Goal: Transaction & Acquisition: Purchase product/service

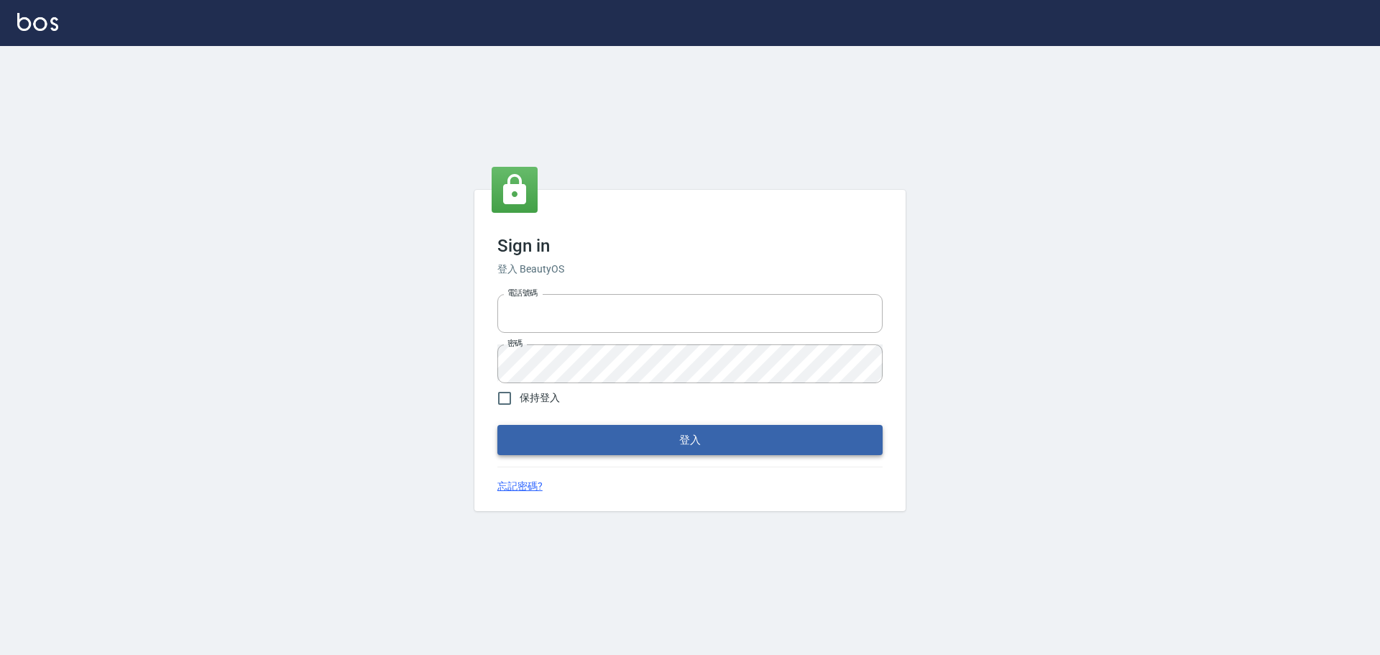
type input "0975350191"
click at [709, 438] on button "登入" at bounding box center [689, 440] width 385 height 30
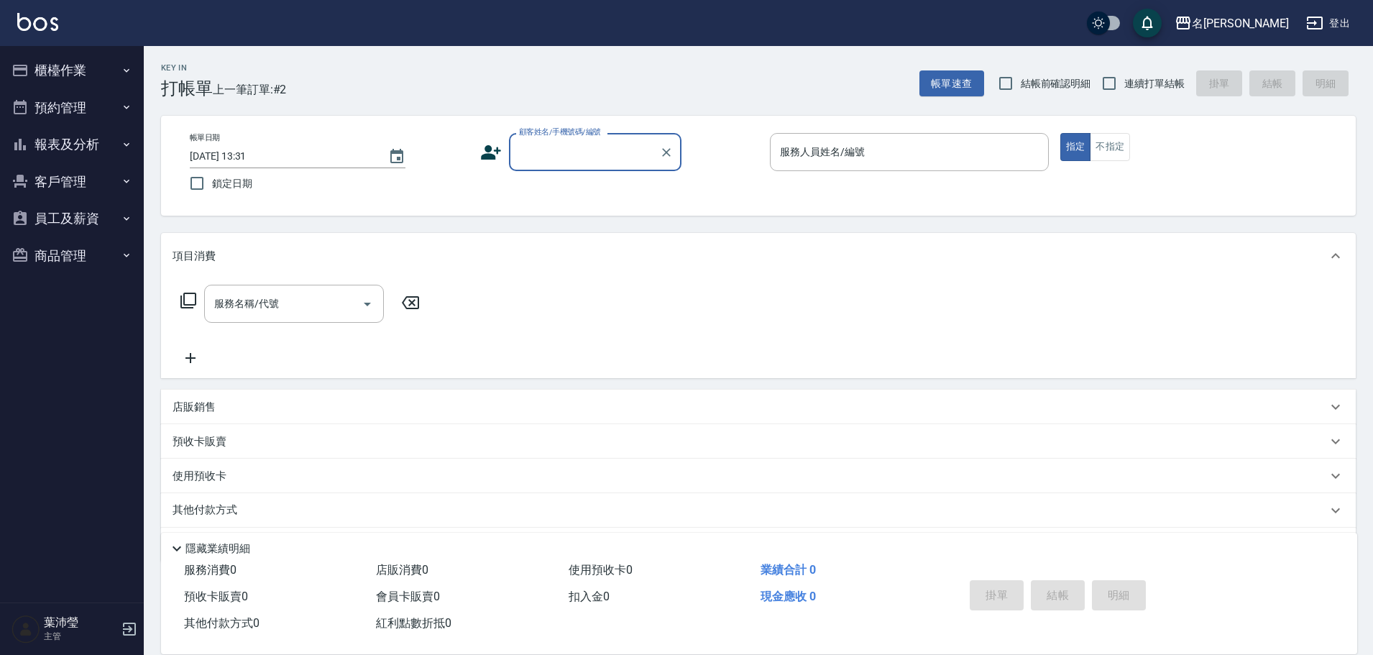
click at [81, 79] on button "櫃檯作業" at bounding box center [72, 70] width 132 height 37
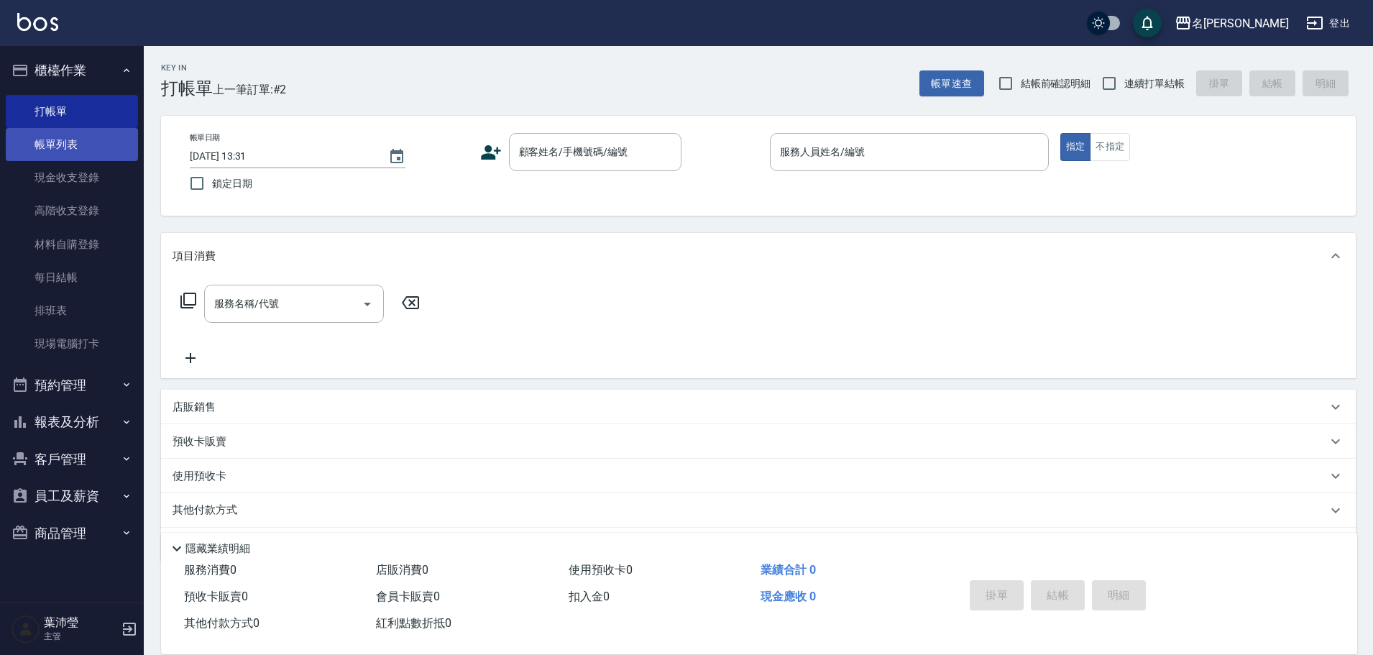
click at [78, 133] on link "帳單列表" at bounding box center [72, 144] width 132 height 33
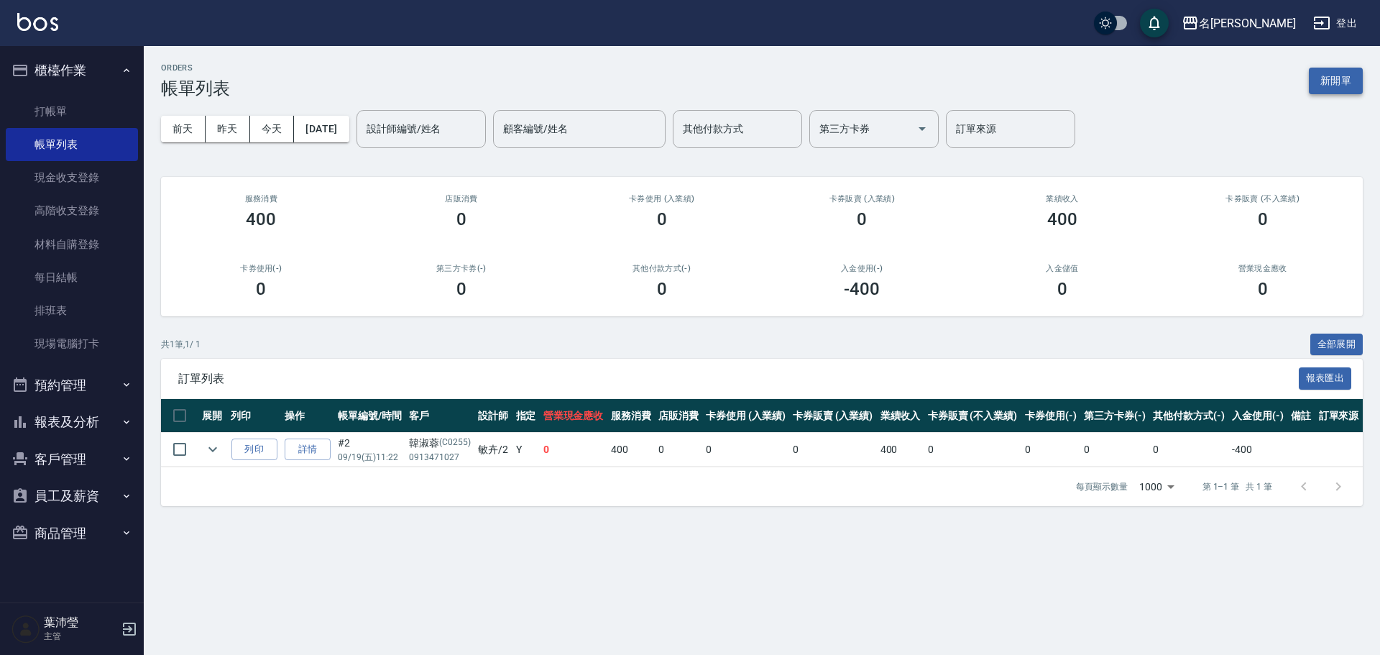
click at [1347, 73] on button "新開單" at bounding box center [1336, 81] width 54 height 27
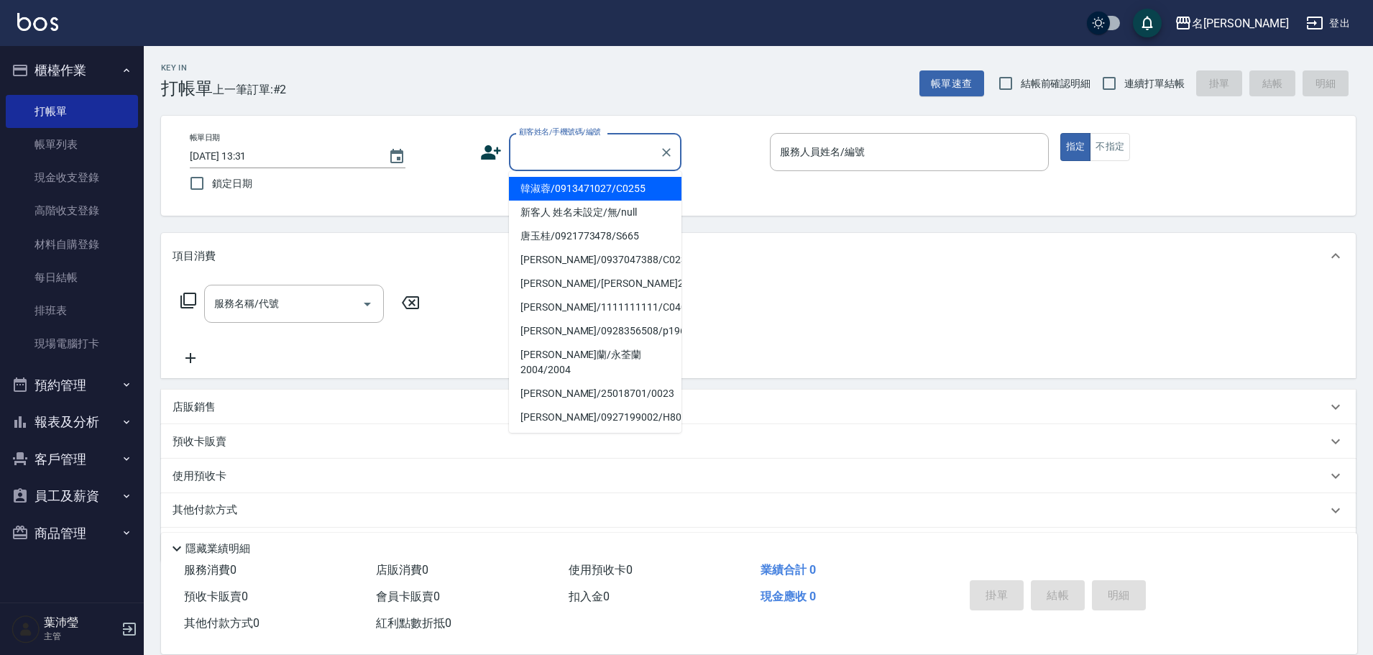
click at [578, 160] on input "顧客姓名/手機號碼/編號" at bounding box center [584, 151] width 138 height 25
click at [586, 211] on li "新客人 姓名未設定/無/null" at bounding box center [595, 212] width 172 height 24
type input "新客人 姓名未設定/無/null"
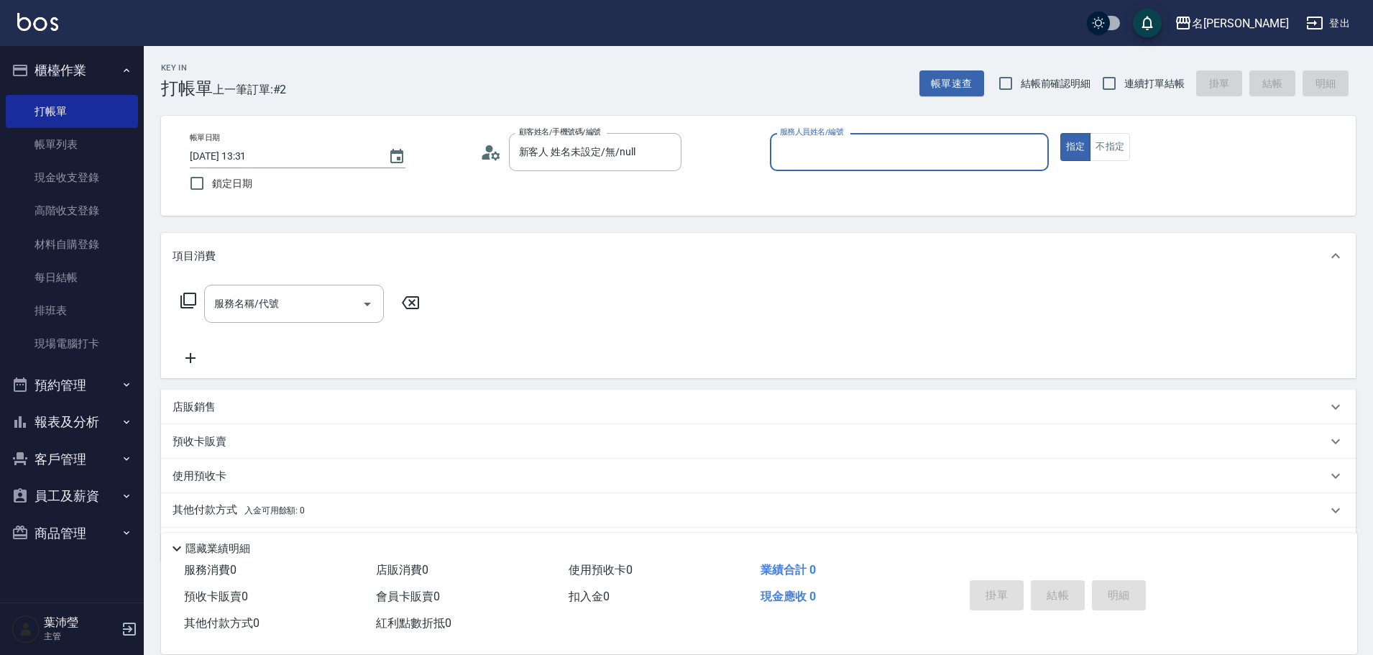
click at [1107, 165] on div "帳單日期 [DATE] 13:31 鎖定日期 顧客姓名/手機號碼/編號 新客人 姓名未設定/無/null 顧客姓名/手機號碼/編號 服務人員姓名/編號 服務人…" at bounding box center [758, 165] width 1160 height 65
drag, startPoint x: 1121, startPoint y: 147, endPoint x: 1035, endPoint y: 155, distance: 86.6
click at [1107, 145] on button "不指定" at bounding box center [1109, 147] width 40 height 28
drag, startPoint x: 1035, startPoint y: 155, endPoint x: 1023, endPoint y: 155, distance: 12.2
click at [1034, 155] on input "服務人員姓名/編號" at bounding box center [909, 151] width 266 height 25
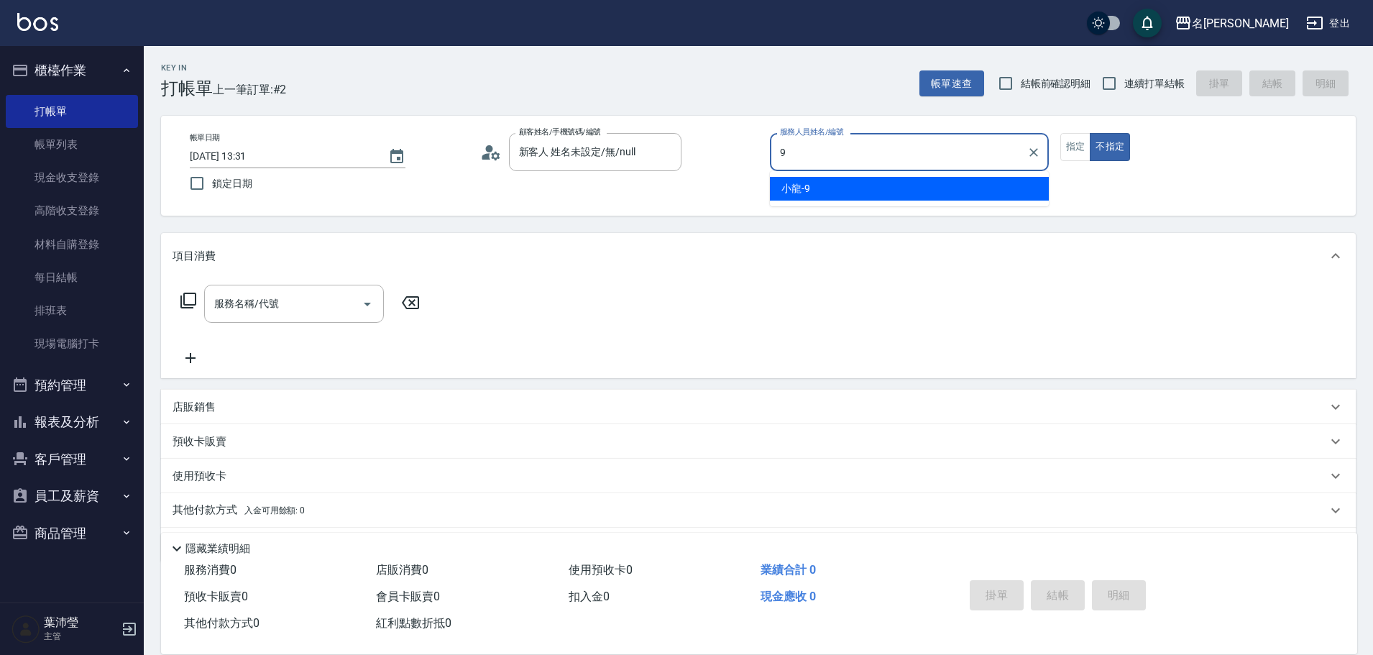
type input "小龍-9"
type button "false"
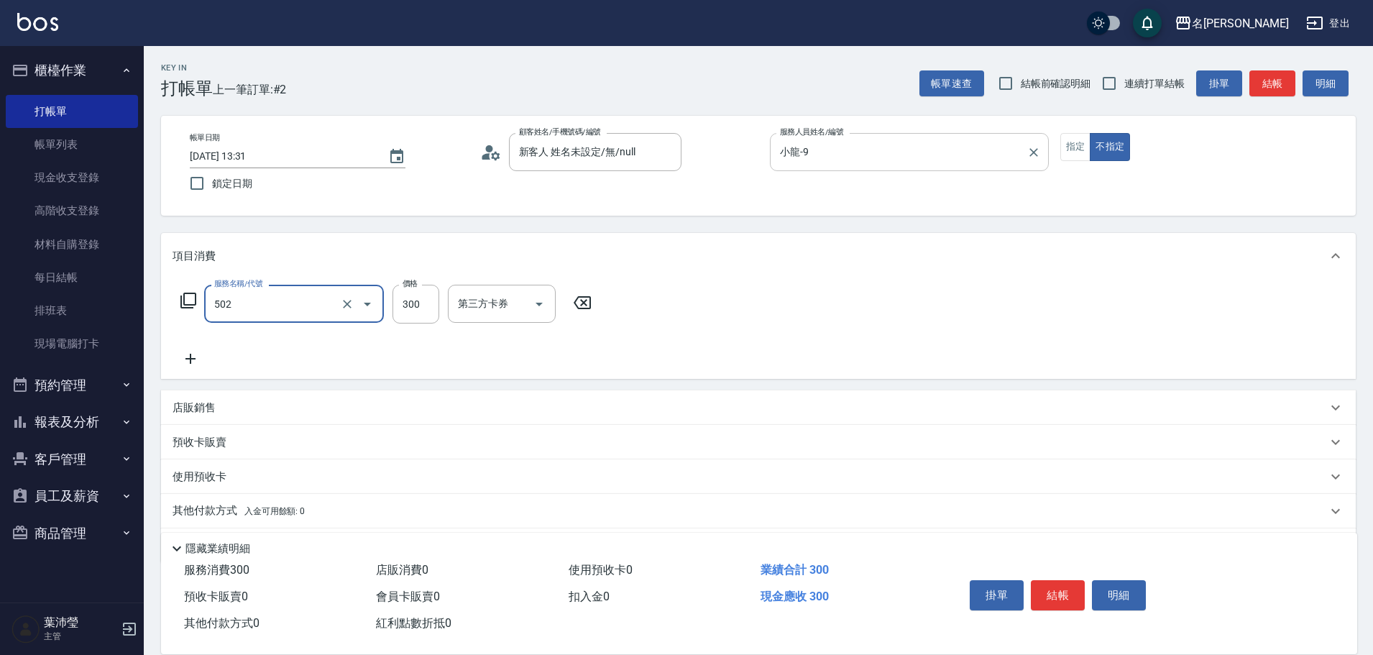
type input "洗髮(502)"
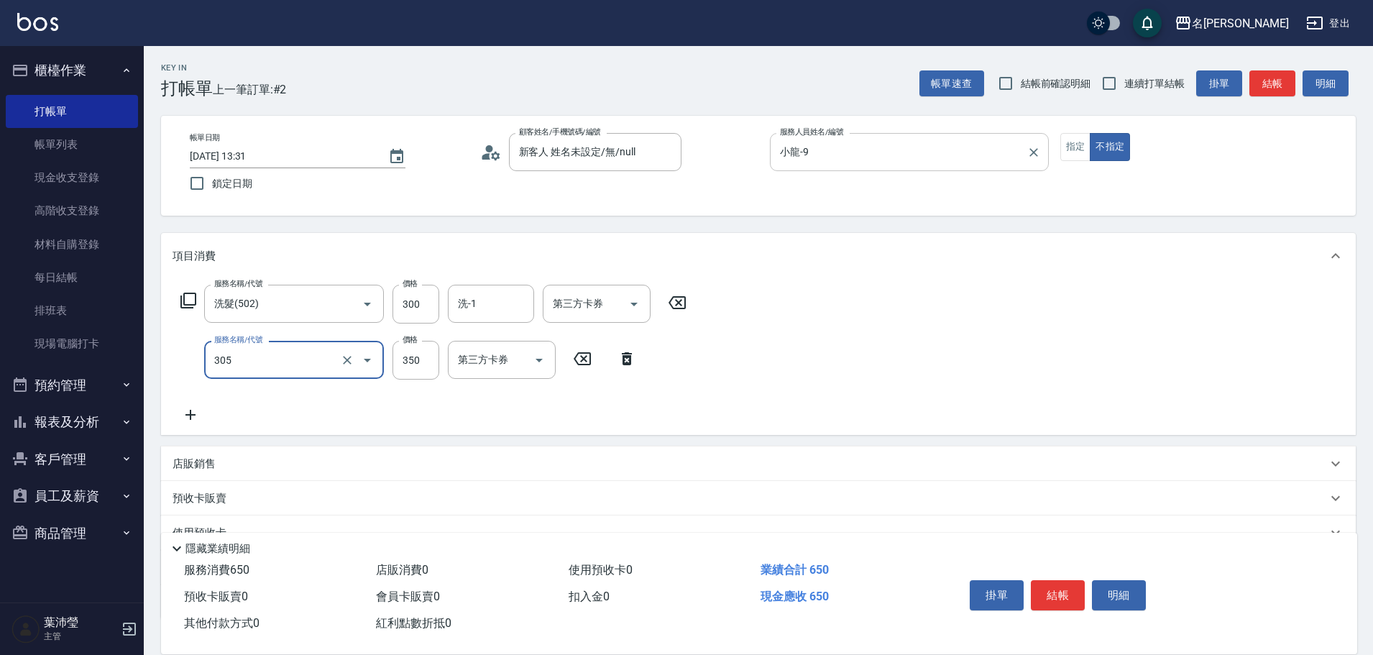
type input "不指定剪髮(305)"
click at [1025, 589] on div "掛單 結帳 明細" at bounding box center [1058, 596] width 188 height 45
click at [1074, 580] on button "結帳" at bounding box center [1058, 595] width 54 height 30
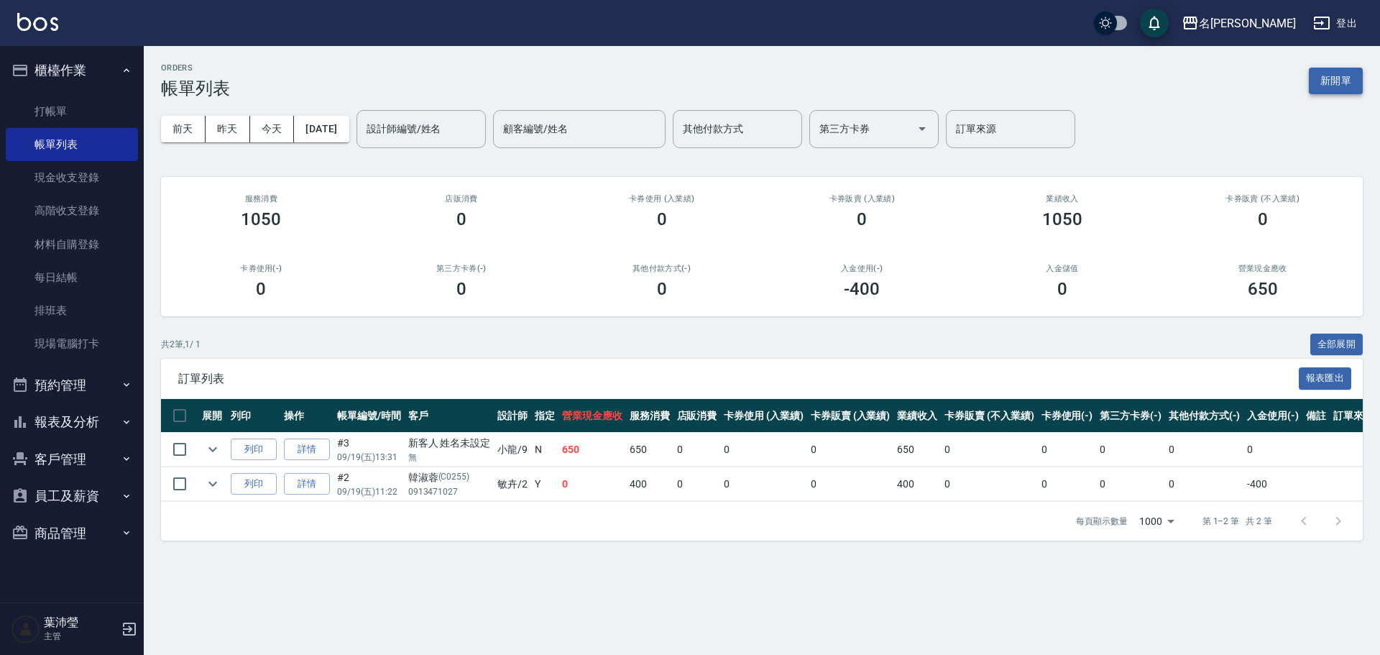
click at [1319, 78] on button "新開單" at bounding box center [1336, 81] width 54 height 27
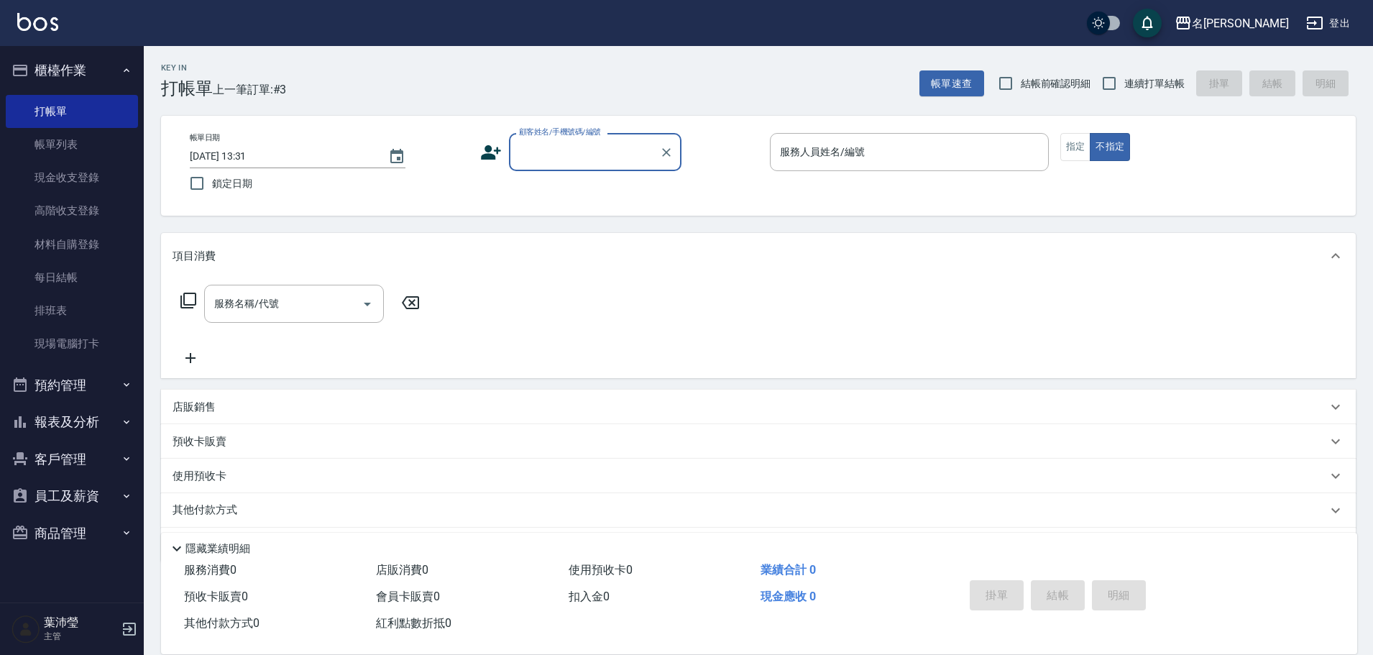
click at [595, 157] on input "顧客姓名/手機號碼/編號" at bounding box center [584, 151] width 138 height 25
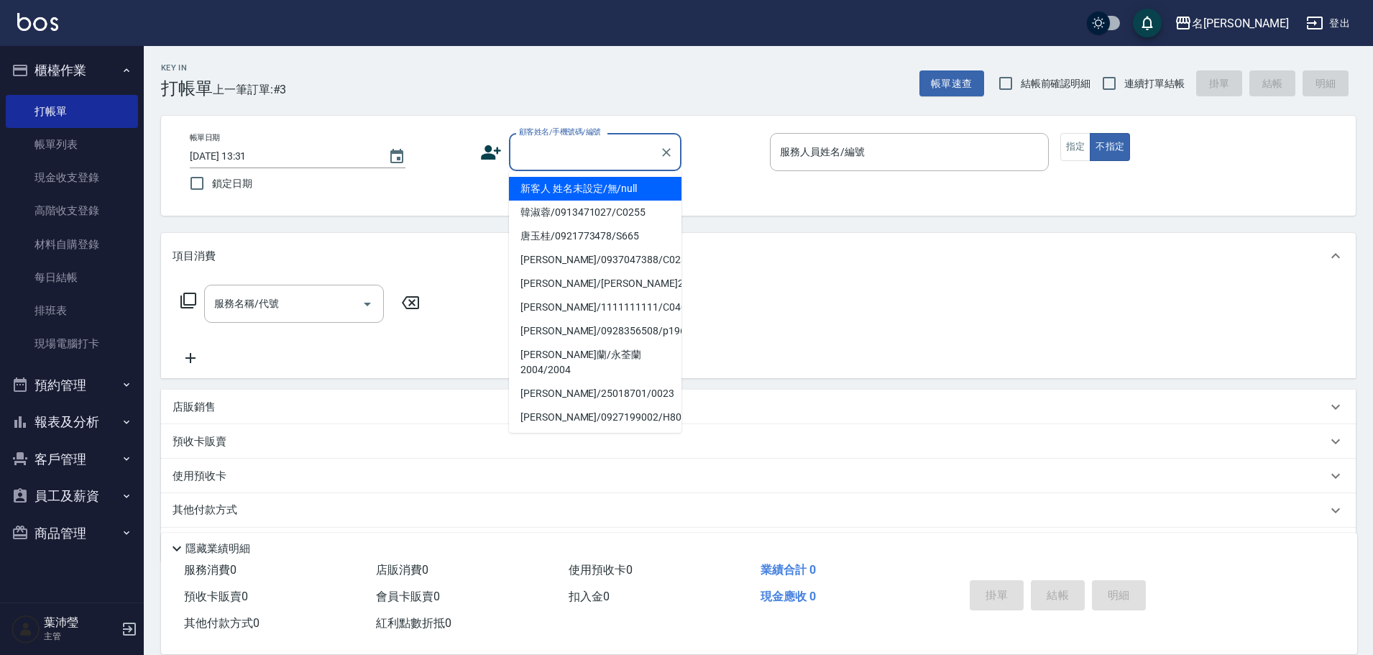
click at [587, 183] on li "新客人 姓名未設定/無/null" at bounding box center [595, 189] width 172 height 24
type input "新客人 姓名未設定/無/null"
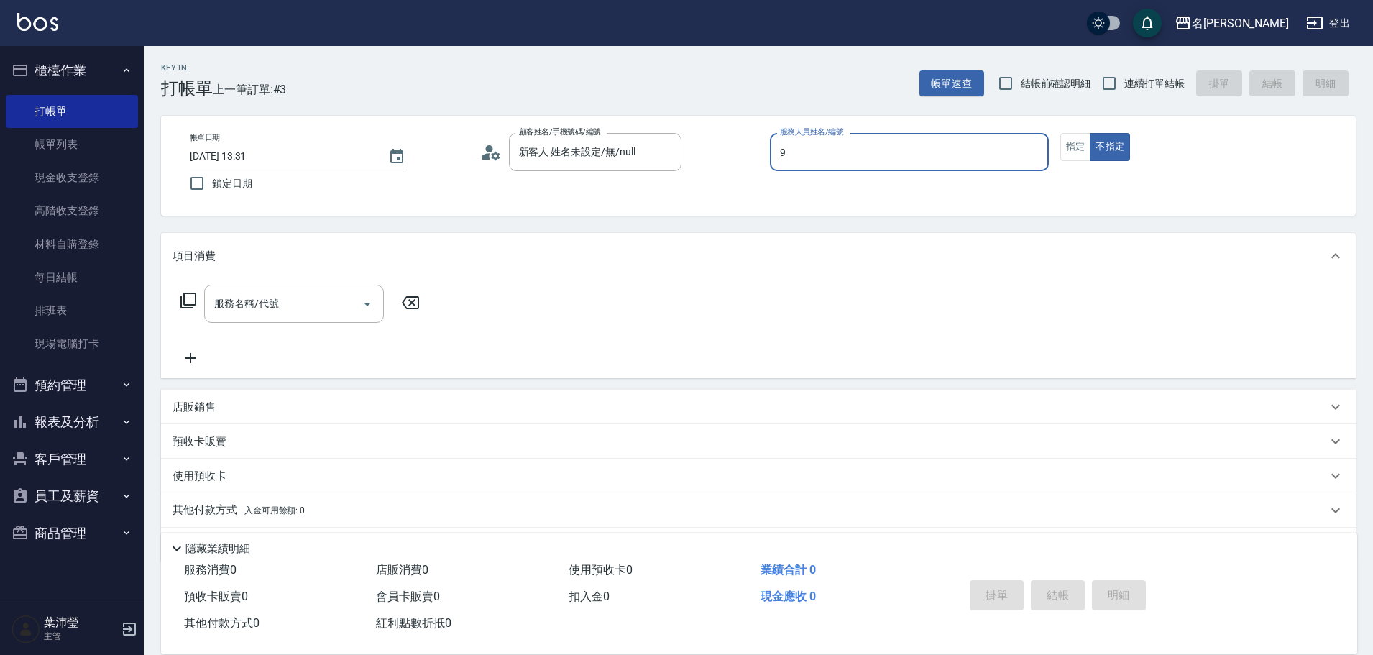
type input "小龍-9"
type button "false"
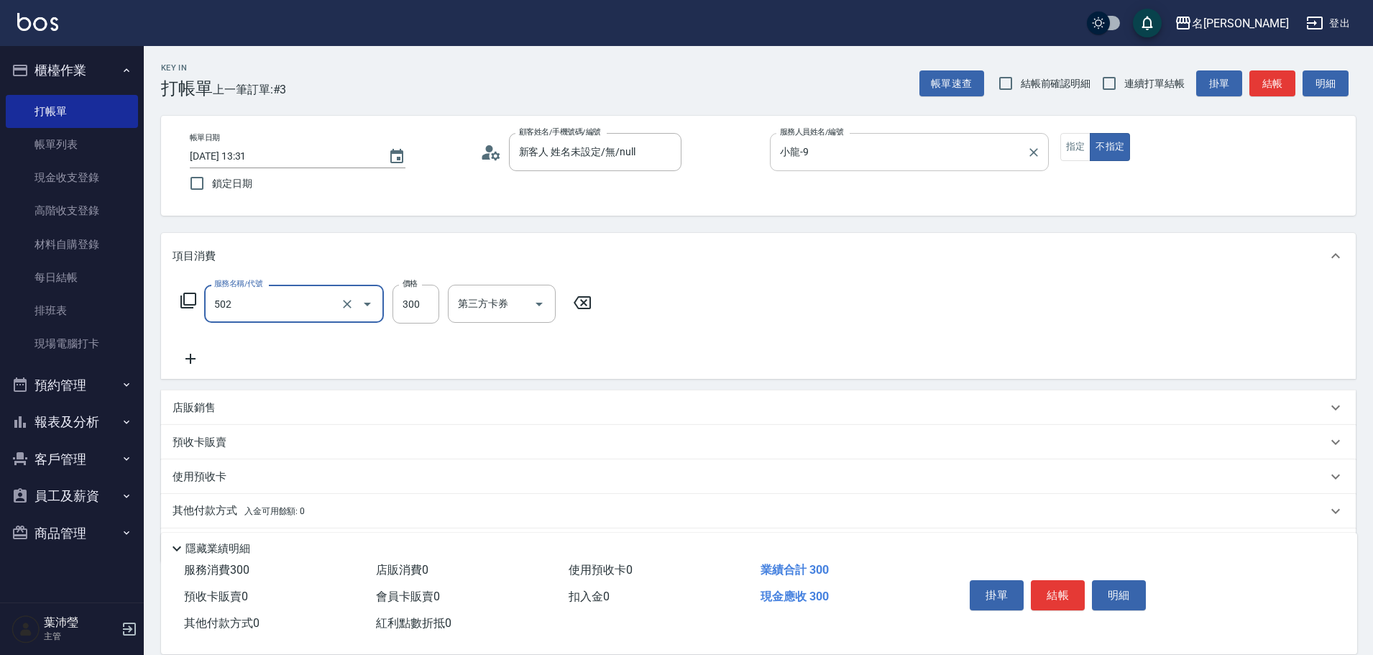
type input "洗髮(502)"
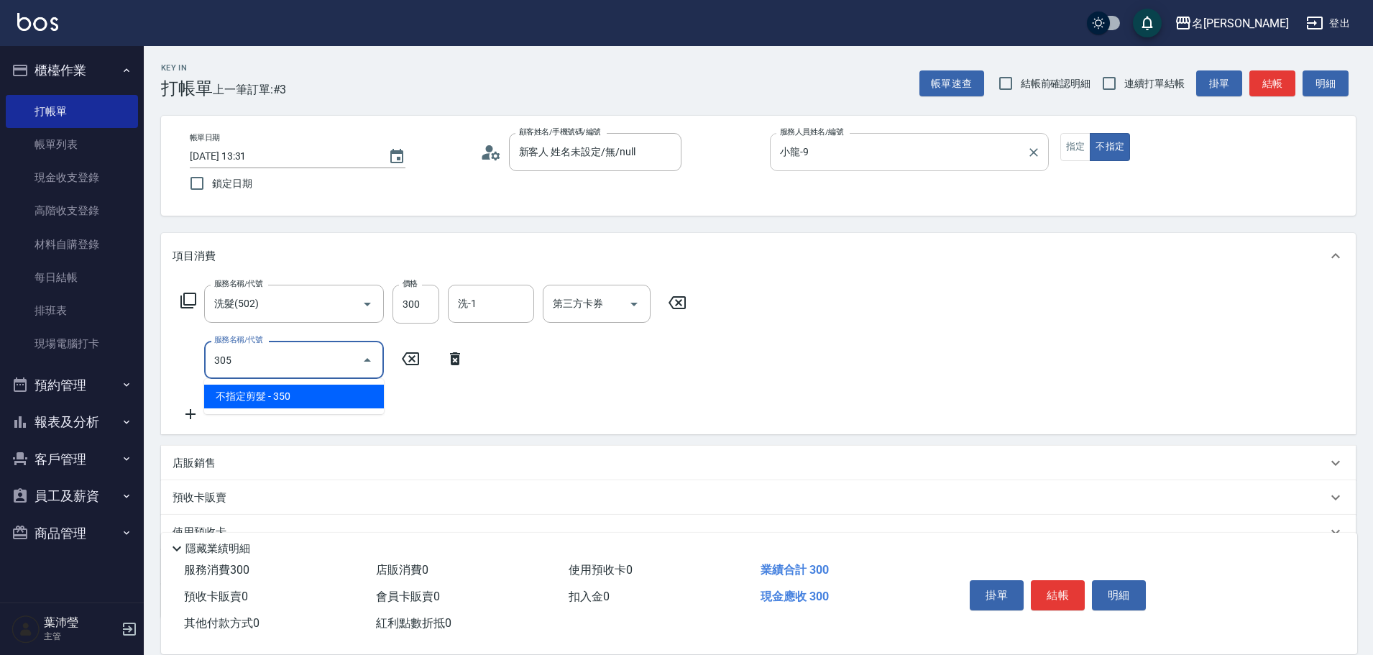
type input "不指定剪髮(305)"
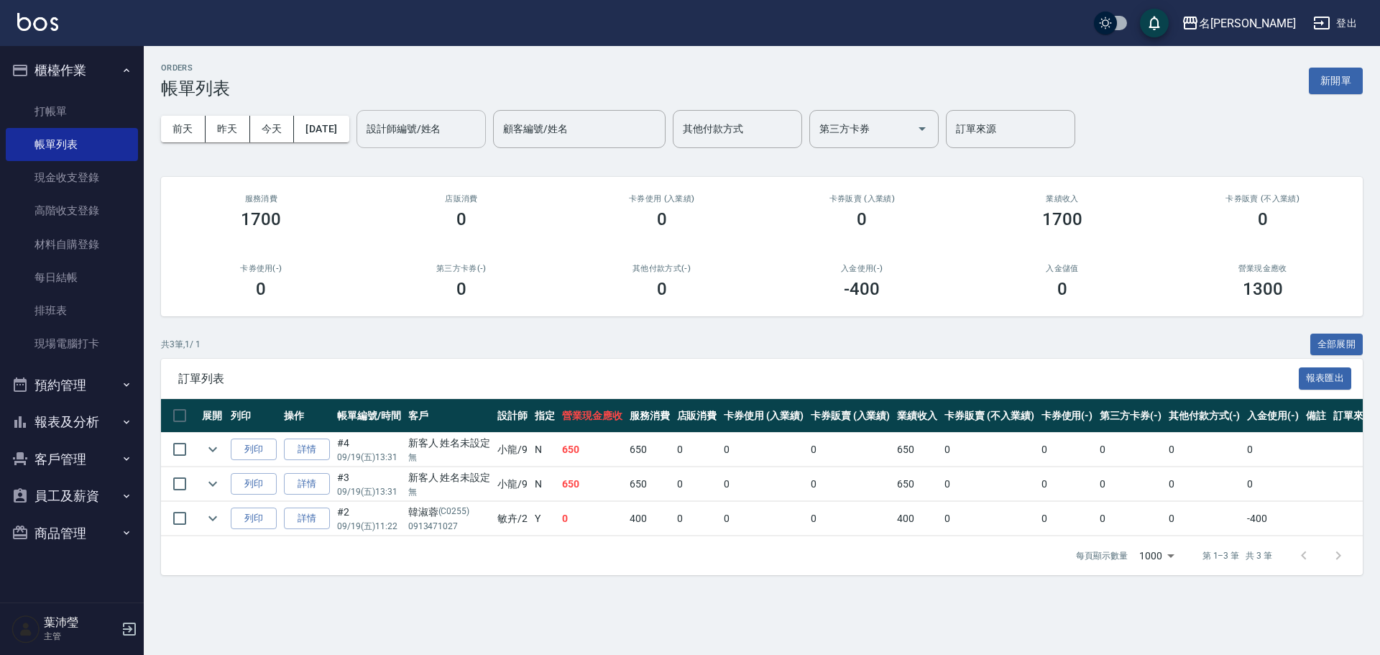
click at [476, 118] on input "設計師編號/姓名" at bounding box center [421, 128] width 116 height 25
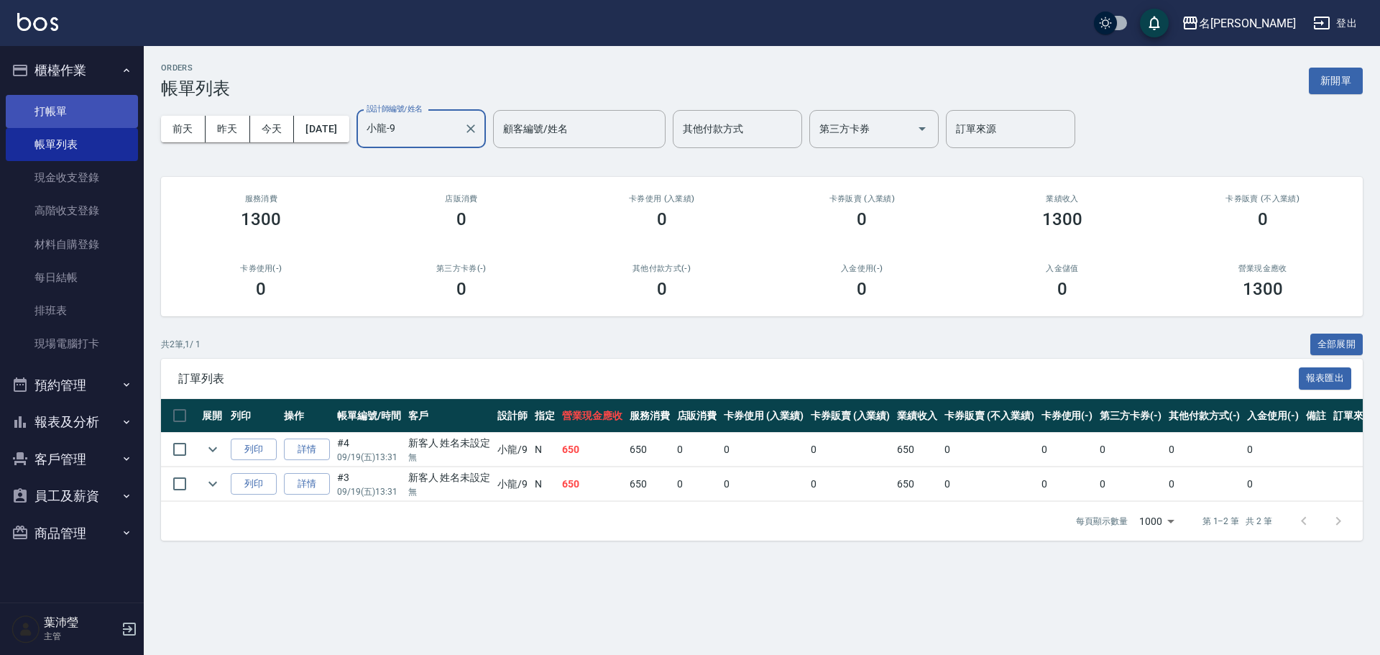
type input "小龍-9"
click at [93, 116] on link "打帳單" at bounding box center [72, 111] width 132 height 33
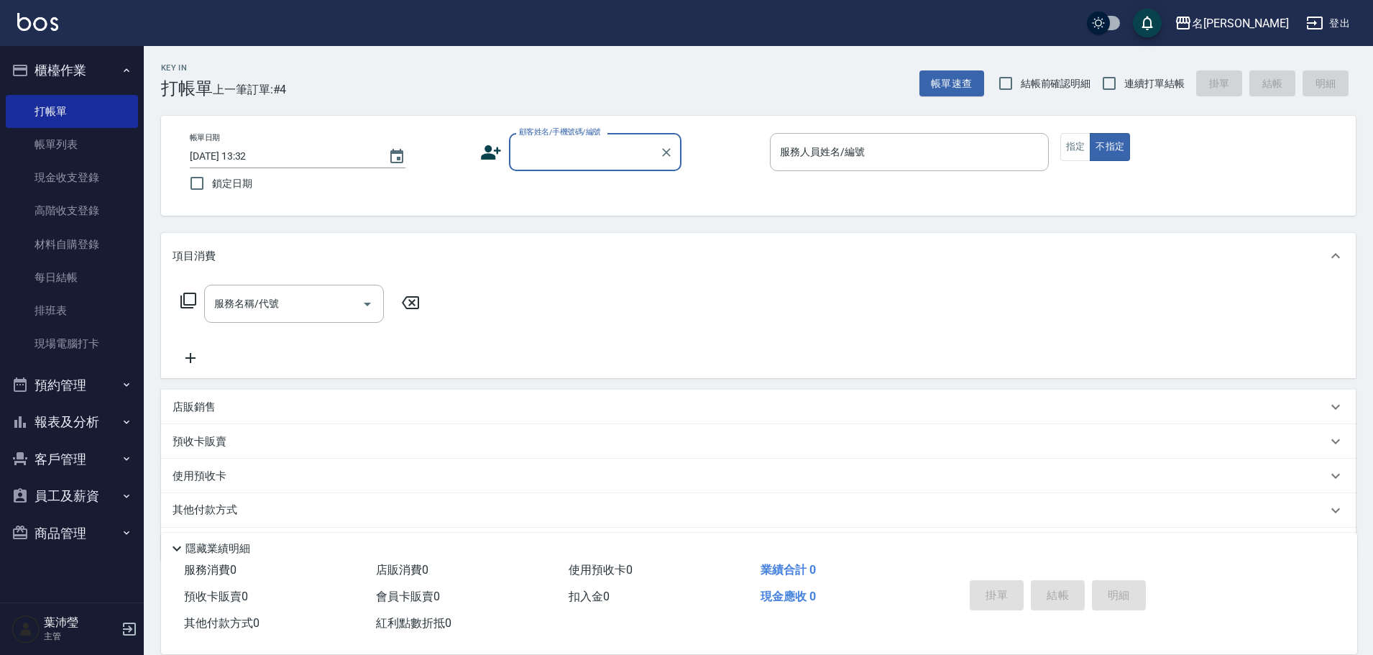
click at [536, 153] on input "顧客姓名/手機號碼/編號" at bounding box center [584, 151] width 138 height 25
type input "x"
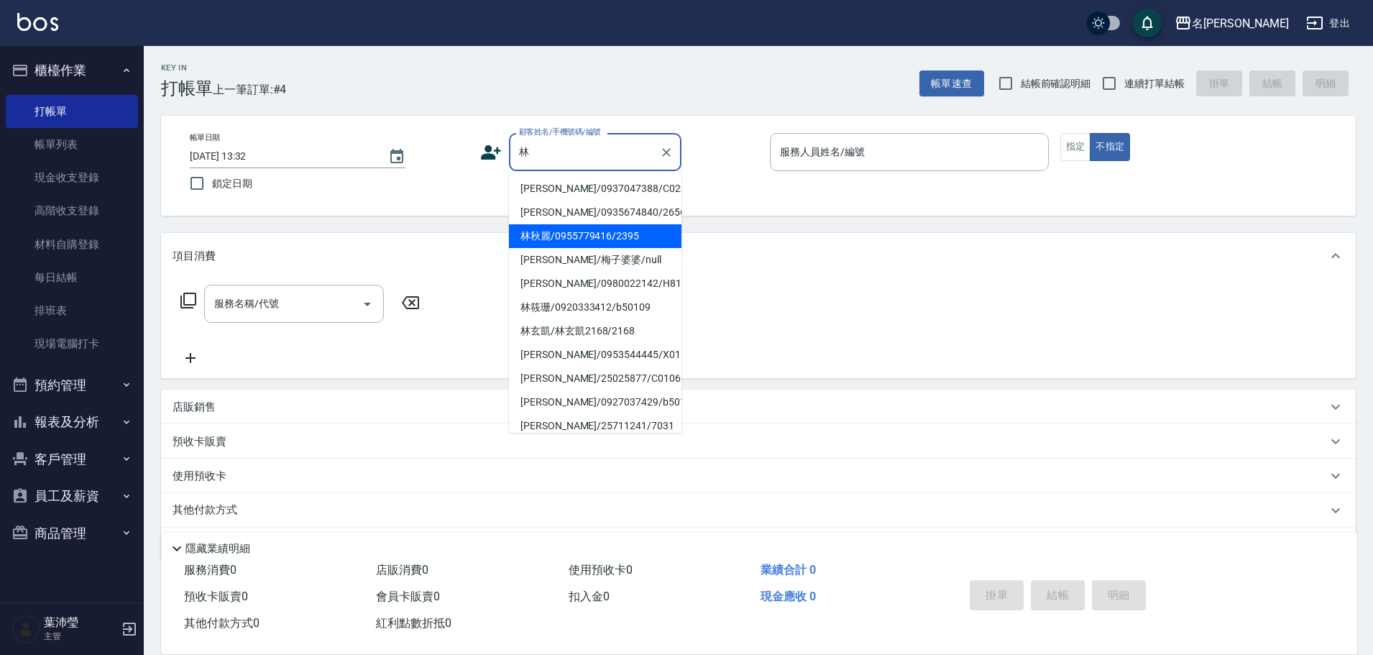
click at [603, 238] on li "林秋麗/0955779416/2395" at bounding box center [595, 236] width 172 height 24
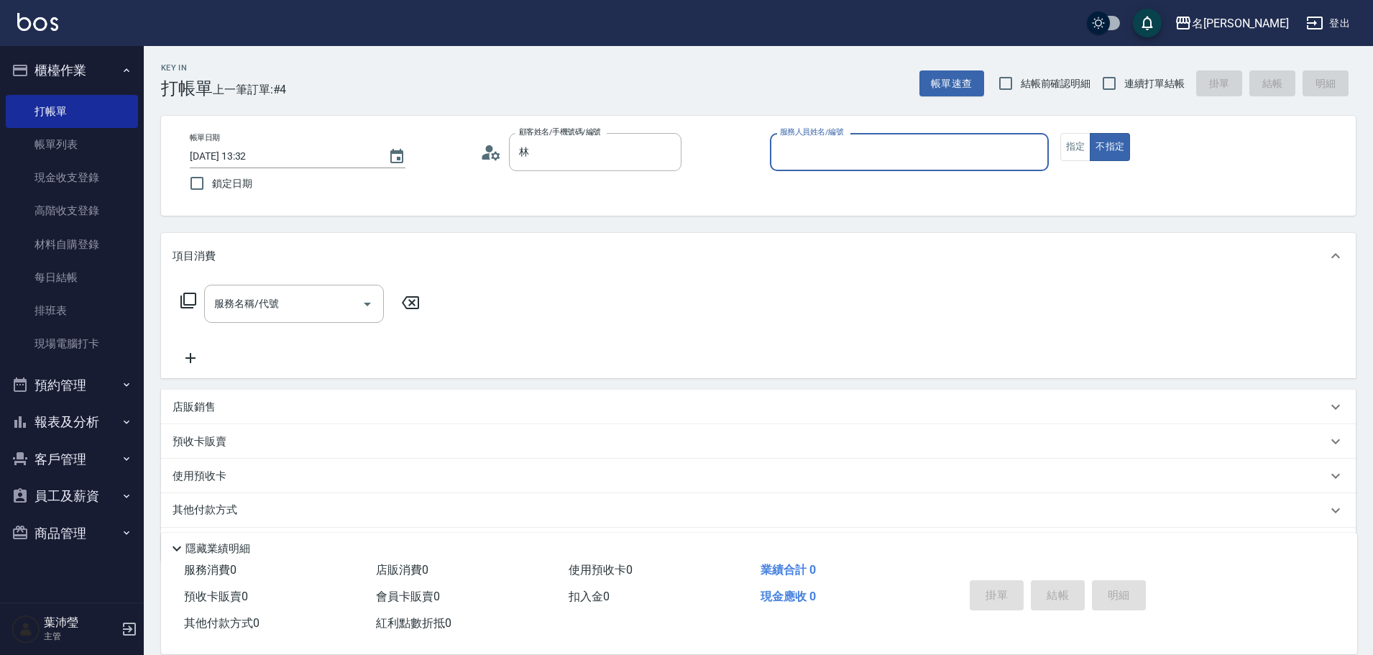
type input "林秋麗/0955779416/2395"
type input "敏卉-2"
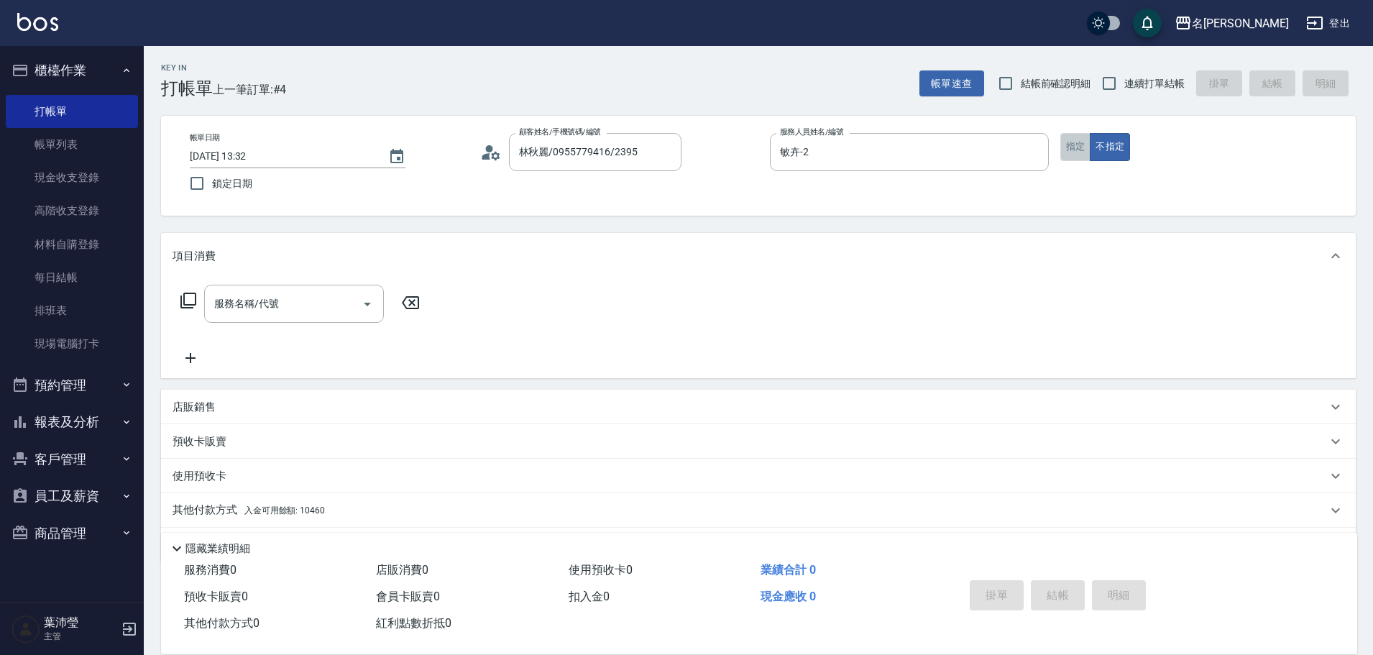
click at [1084, 153] on button "指定" at bounding box center [1075, 147] width 31 height 28
click at [192, 303] on icon at bounding box center [188, 300] width 17 height 17
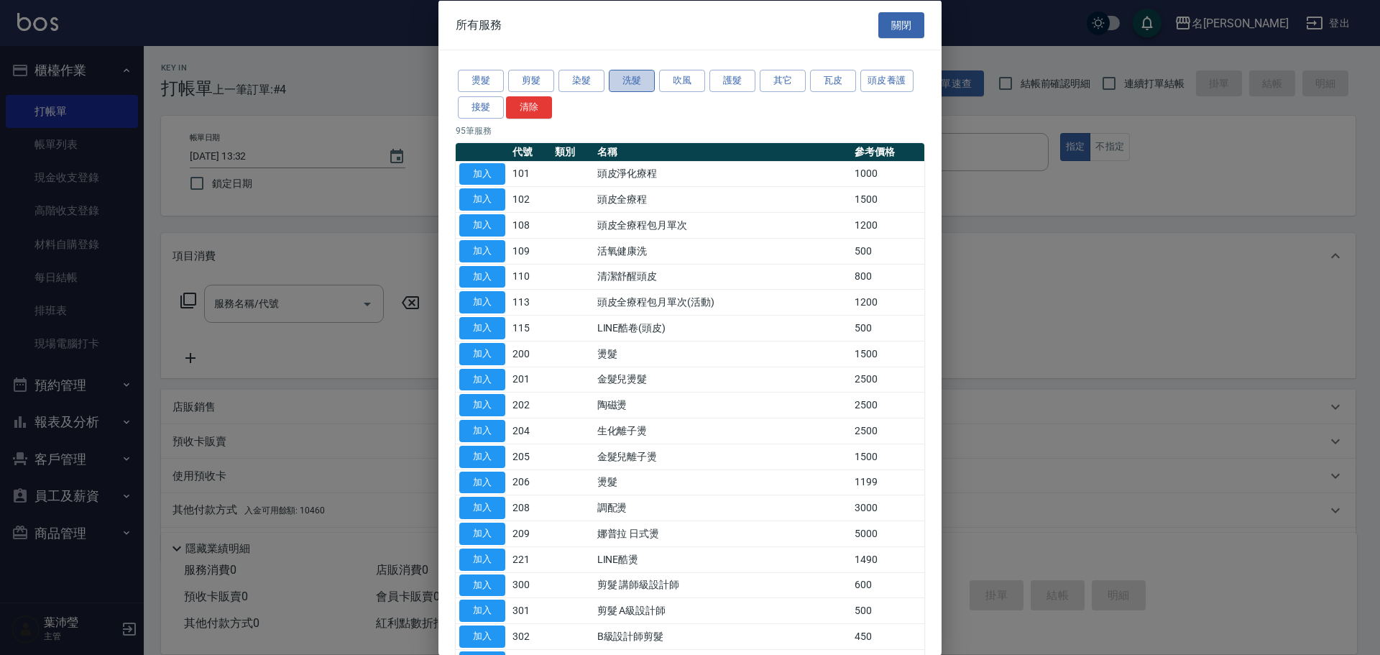
click at [628, 81] on button "洗髮" at bounding box center [632, 81] width 46 height 22
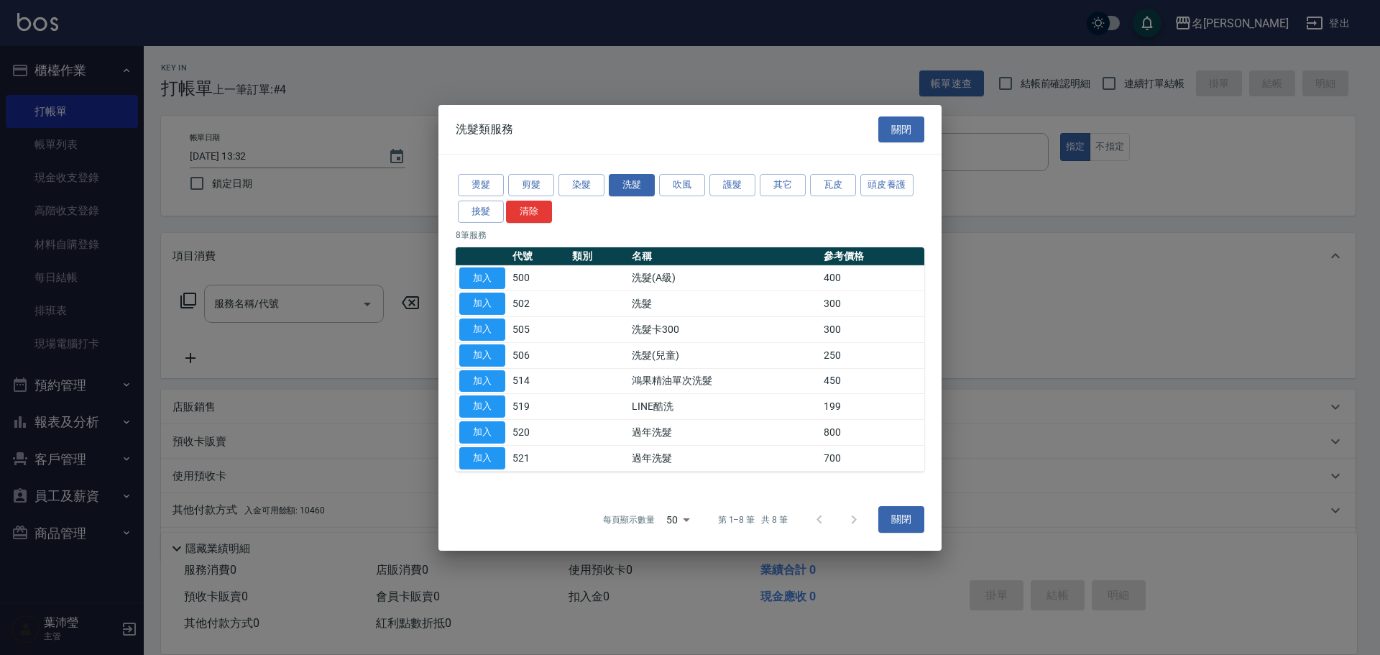
click at [481, 266] on td "加入" at bounding box center [482, 278] width 53 height 26
click at [488, 279] on button "加入" at bounding box center [482, 278] width 46 height 22
type input "洗髮(A級)(500)"
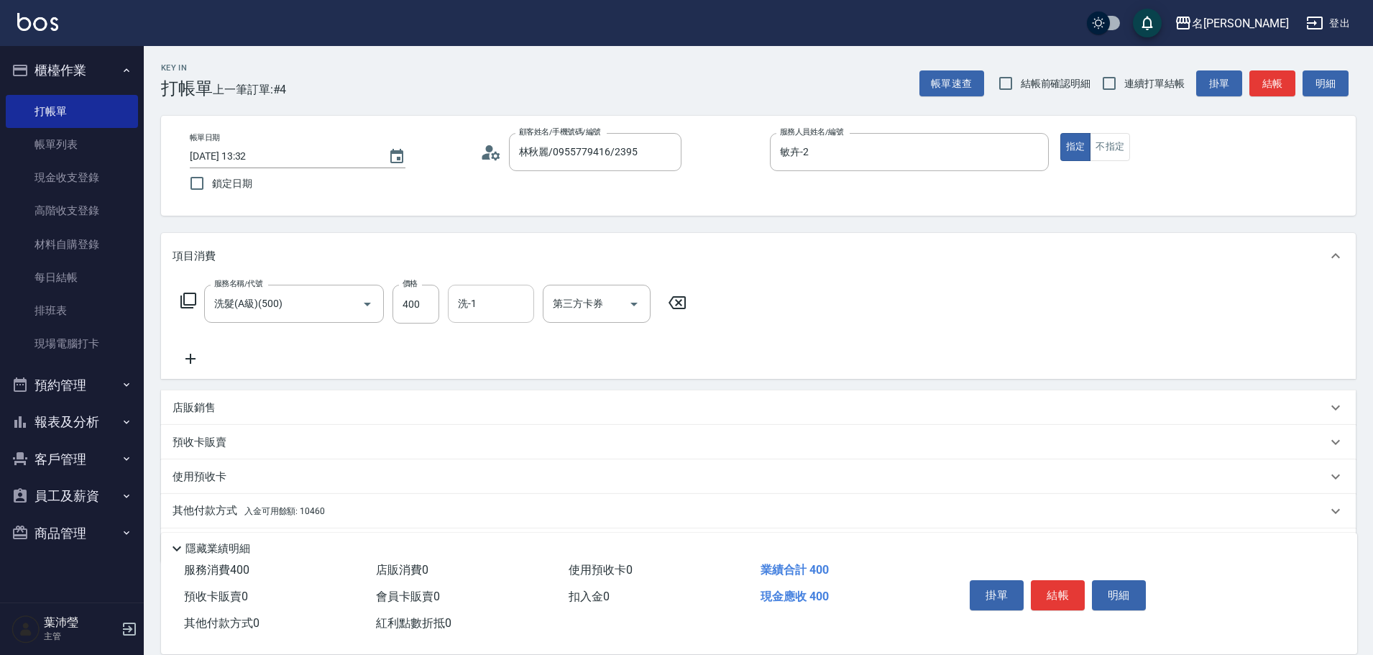
drag, startPoint x: 493, startPoint y: 310, endPoint x: 544, endPoint y: 273, distance: 63.2
click at [494, 310] on input "洗-1" at bounding box center [490, 303] width 73 height 25
type input "語爭-20"
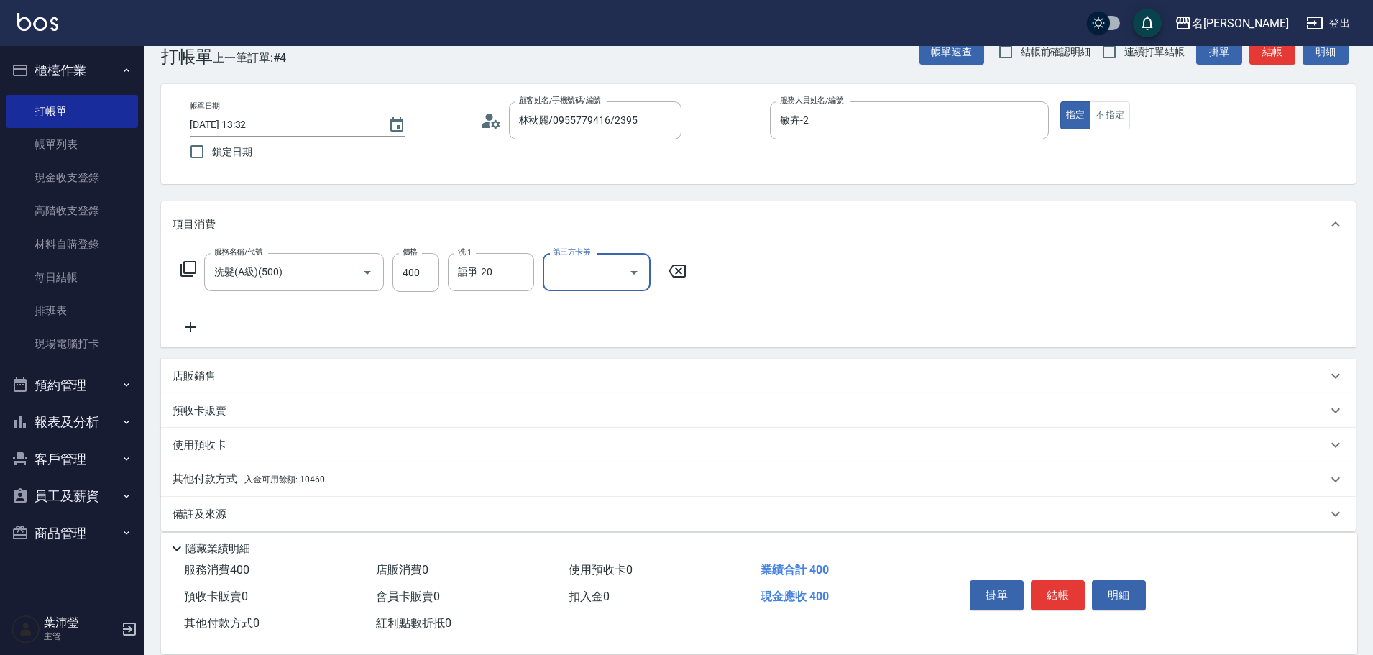
scroll to position [46, 0]
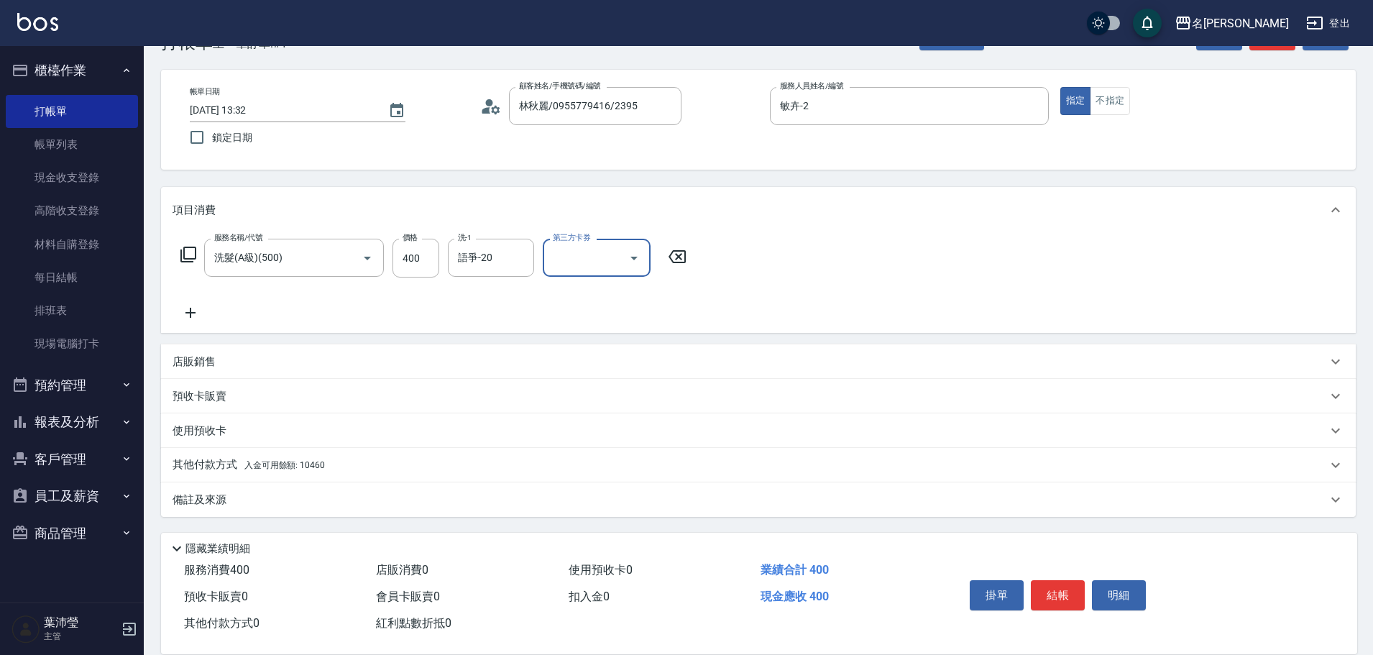
click at [435, 470] on div "其他付款方式 入金可用餘額: 10460" at bounding box center [749, 465] width 1154 height 16
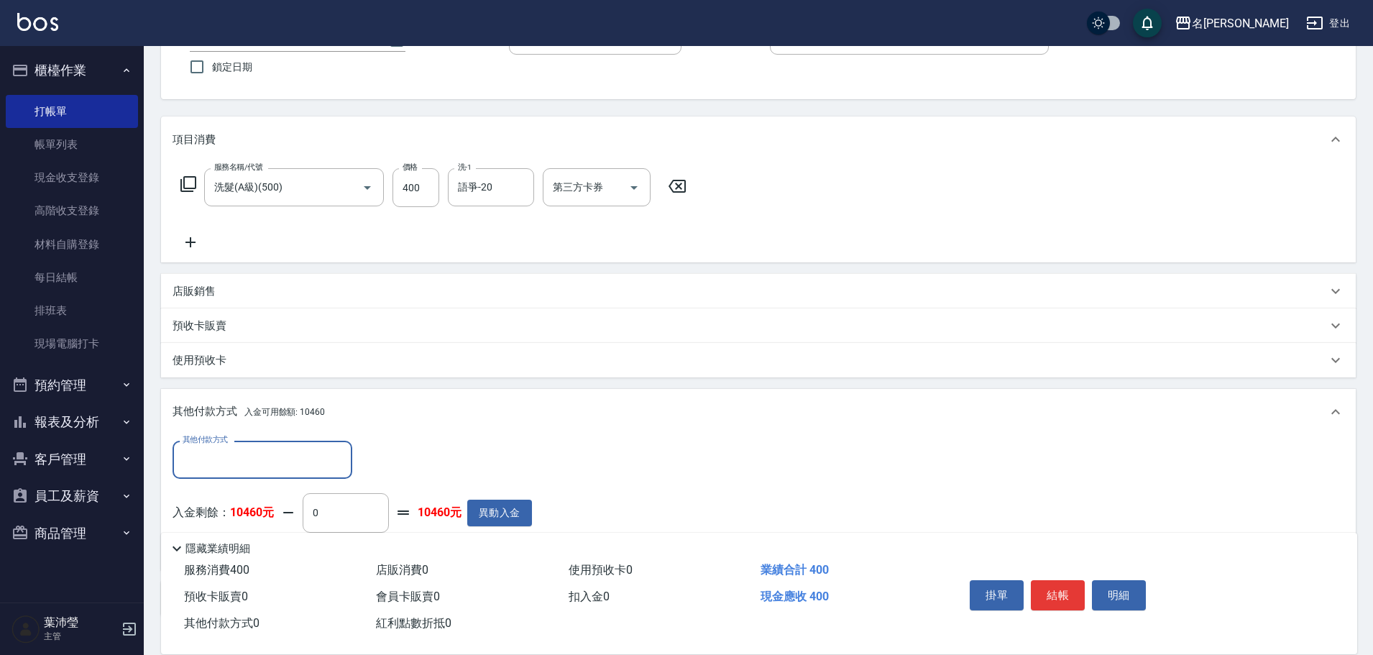
scroll to position [216, 0]
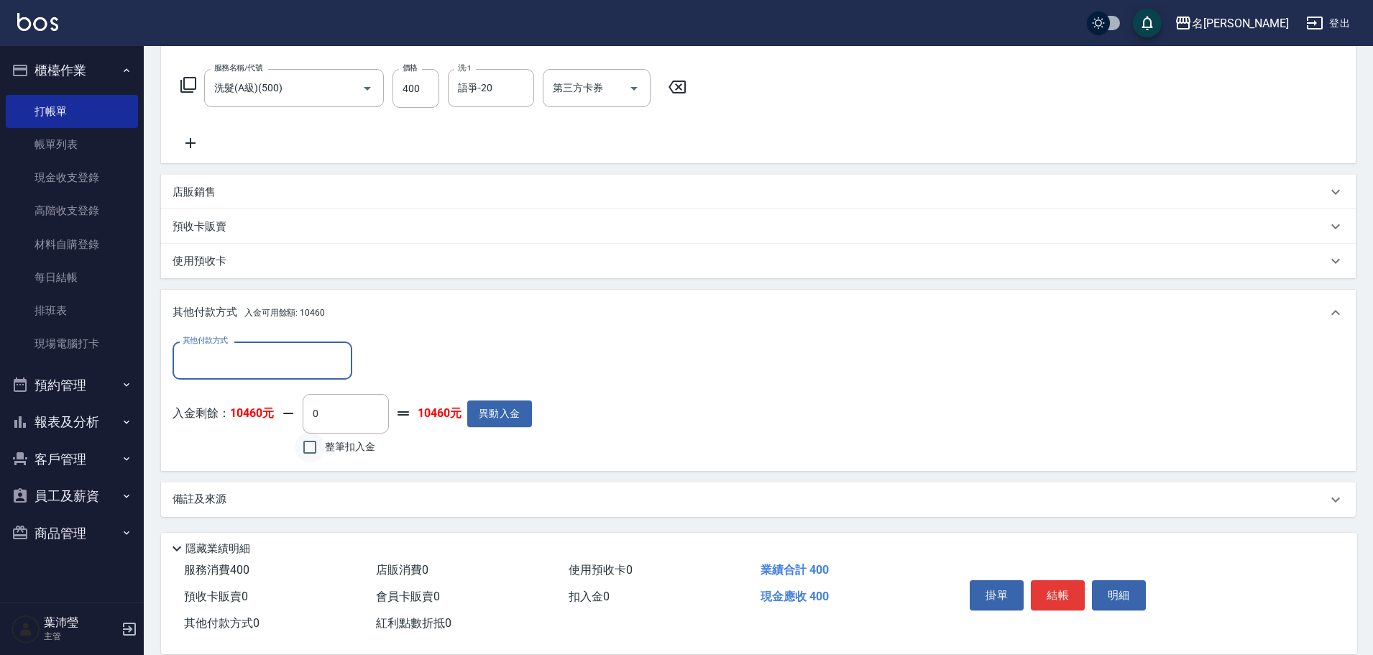
drag, startPoint x: 308, startPoint y: 451, endPoint x: 323, endPoint y: 452, distance: 14.4
click at [308, 452] on input "整筆扣入金" at bounding box center [310, 447] width 30 height 30
checkbox input "true"
type input "400"
click at [1138, 594] on button "明細" at bounding box center [1119, 595] width 54 height 30
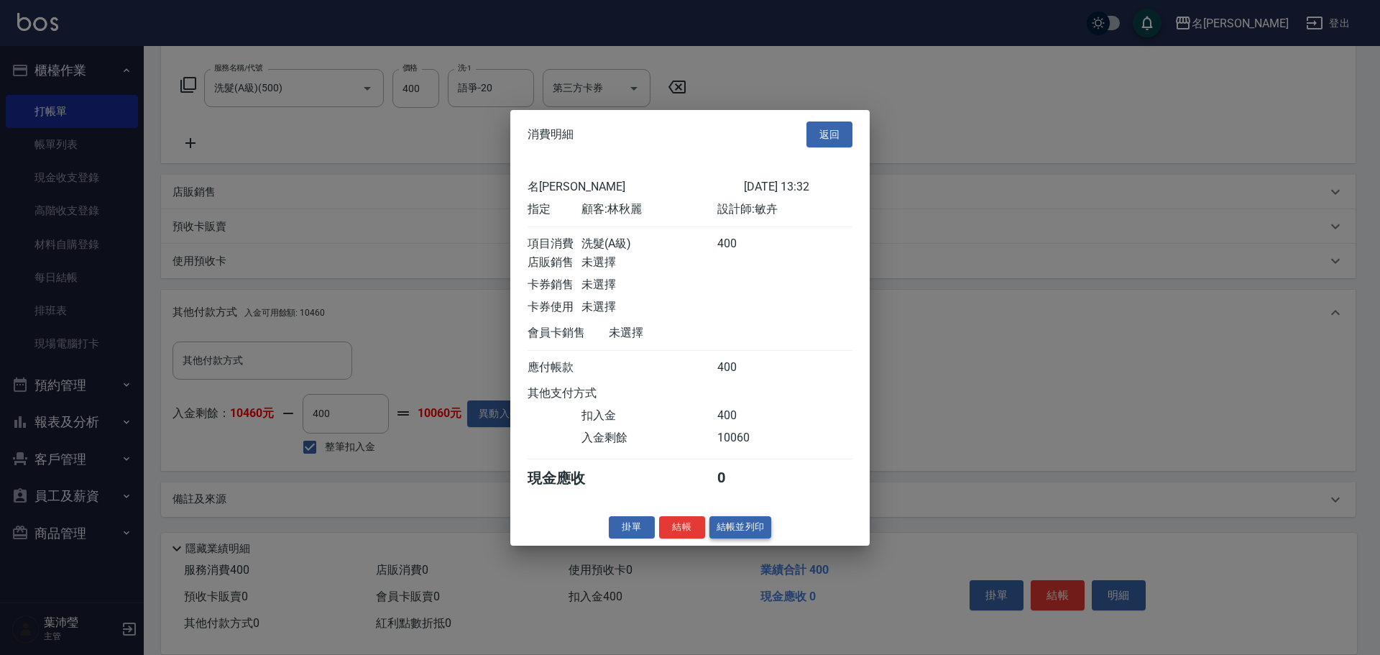
click at [748, 535] on button "結帳並列印" at bounding box center [740, 527] width 63 height 22
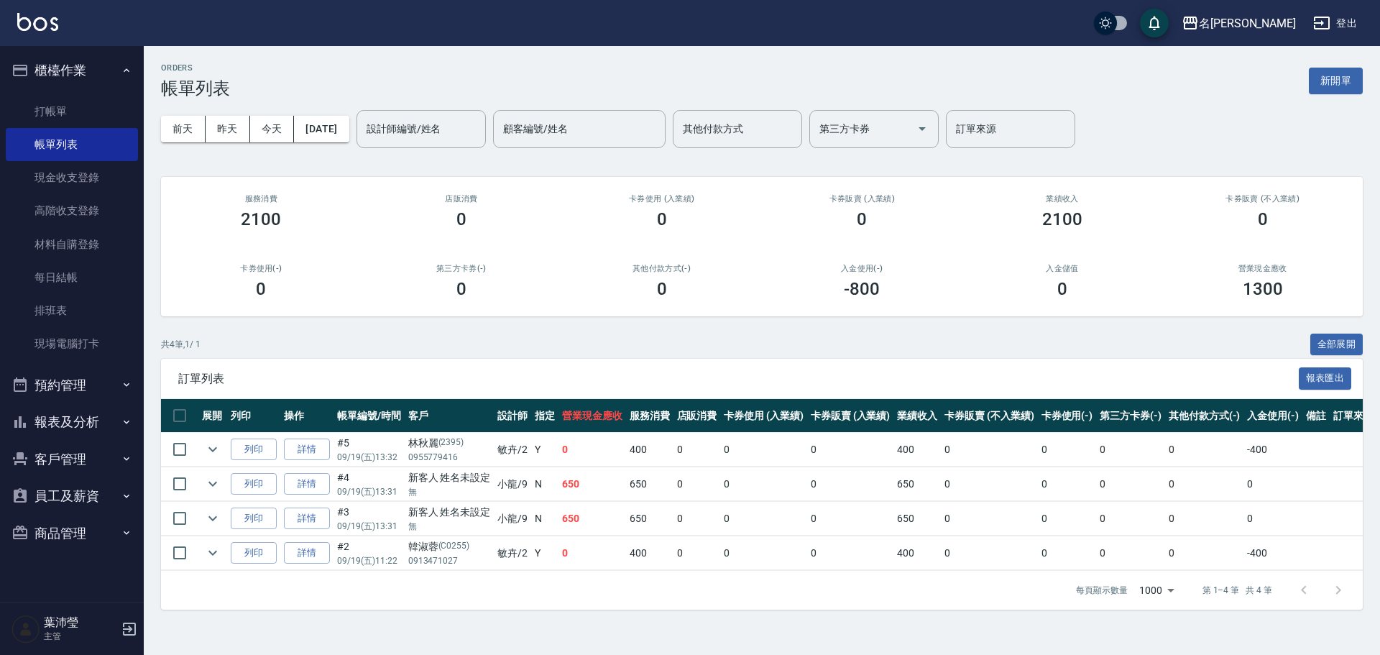
drag, startPoint x: 1353, startPoint y: 86, endPoint x: 1322, endPoint y: 109, distance: 38.1
click at [1352, 86] on button "新開單" at bounding box center [1336, 81] width 54 height 27
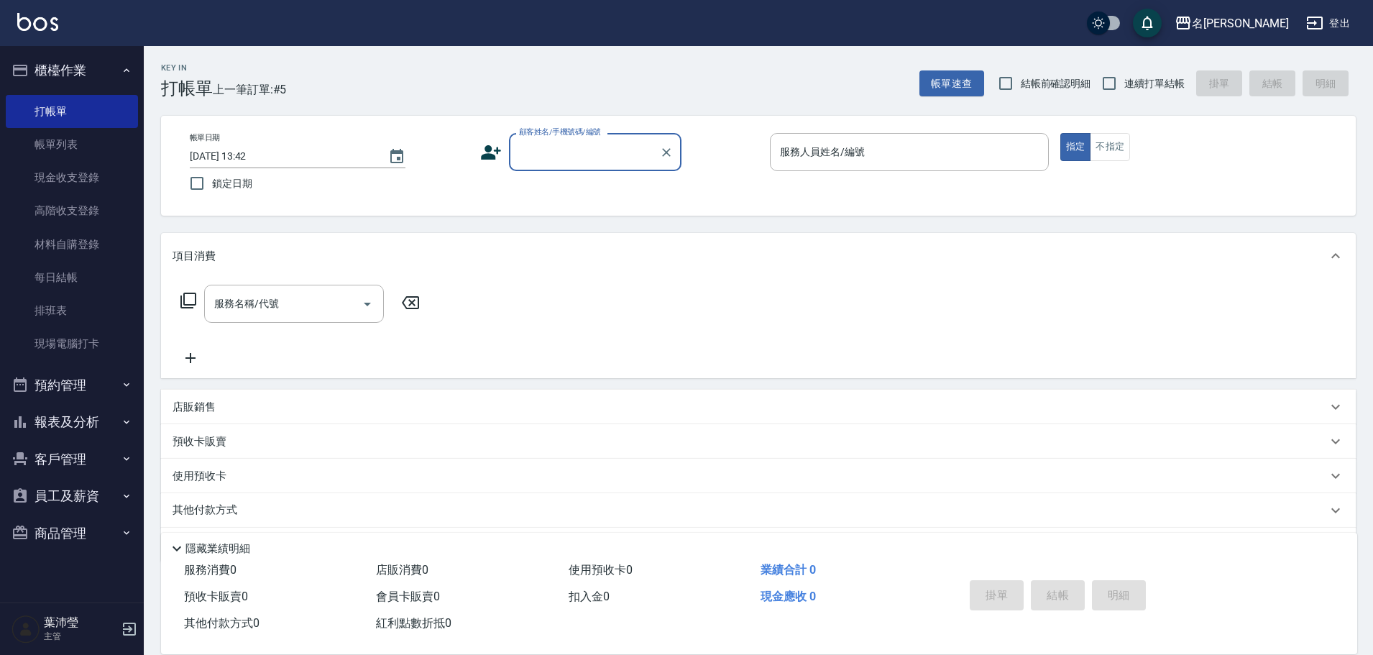
drag, startPoint x: 604, startPoint y: 165, endPoint x: 631, endPoint y: 154, distance: 29.0
click at [601, 165] on div "顧客姓名/手機號碼/編號" at bounding box center [595, 152] width 172 height 38
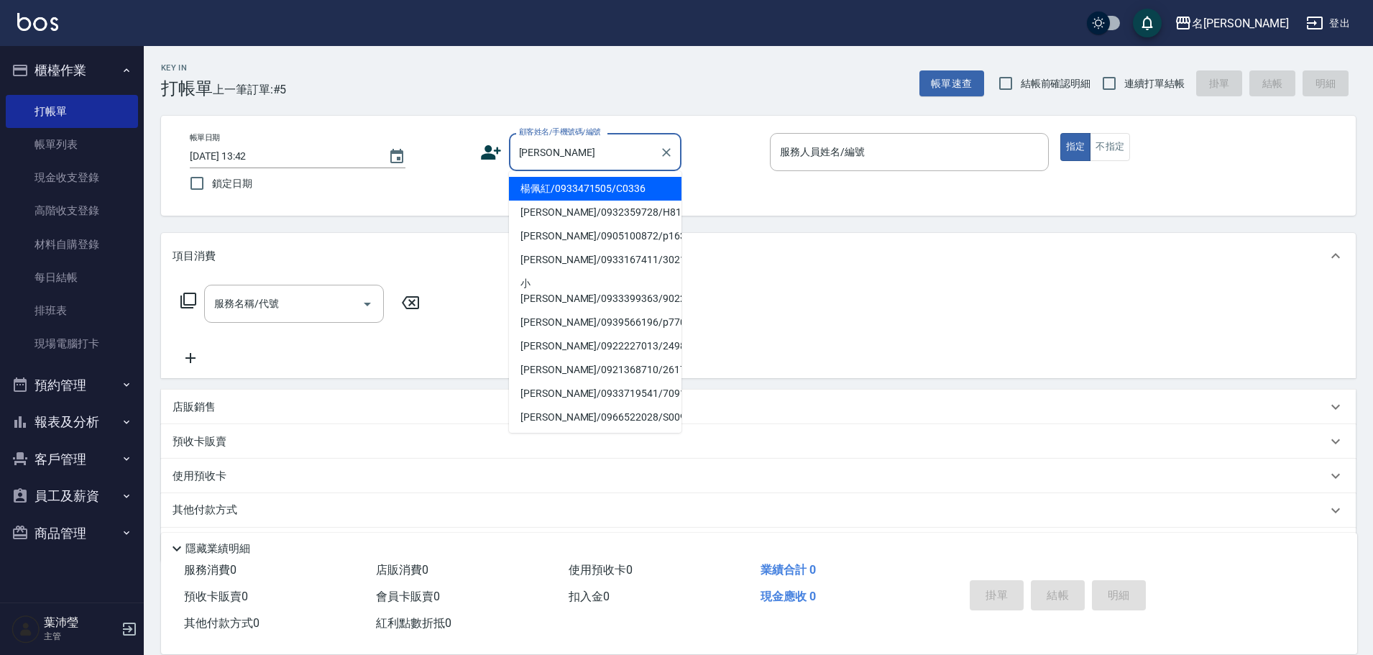
click at [626, 188] on li "楊佩紅/0933471505/C0336" at bounding box center [595, 189] width 172 height 24
type input "楊佩紅/0933471505/C0336"
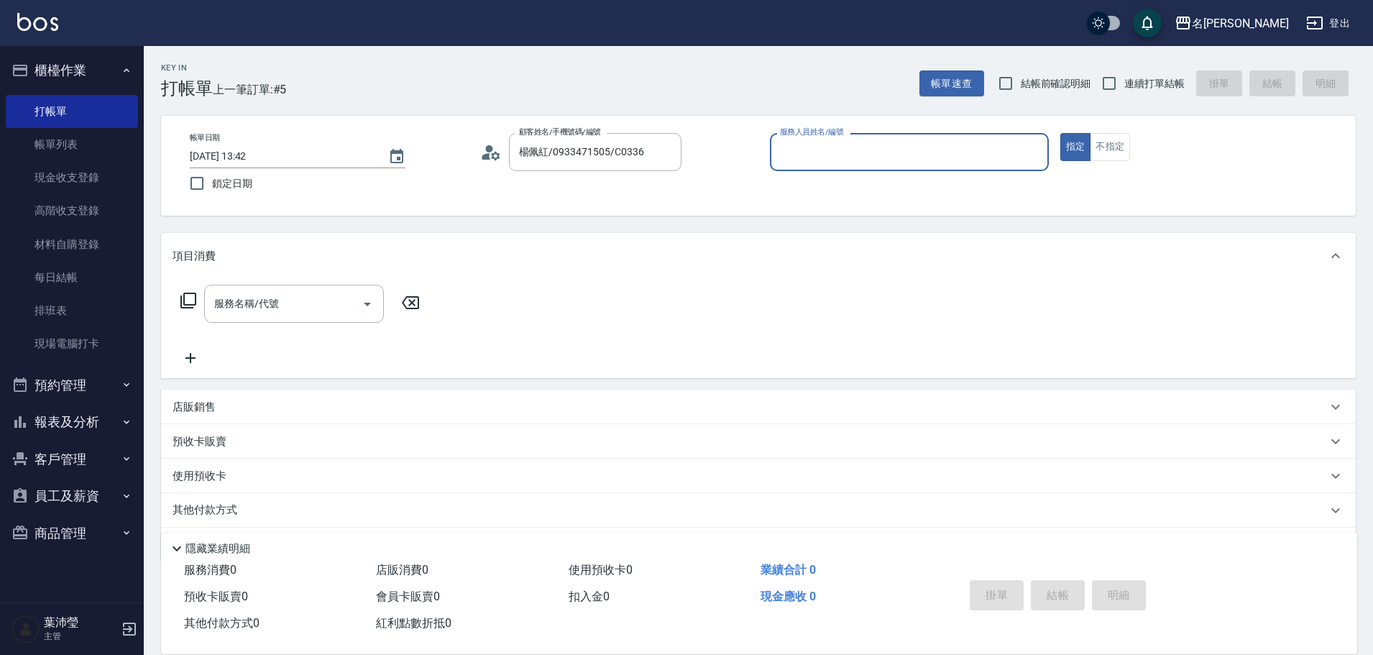
type input "敏卉-2"
click at [188, 304] on icon at bounding box center [188, 300] width 17 height 17
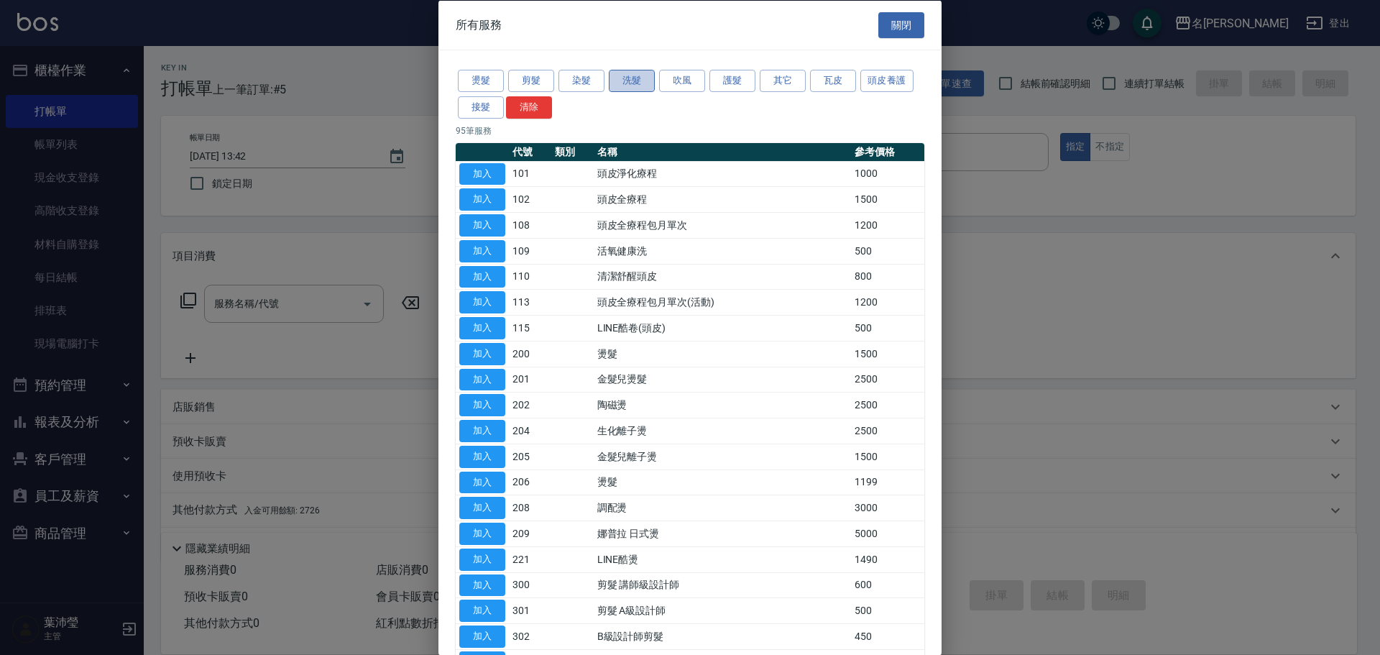
click at [634, 85] on button "洗髮" at bounding box center [632, 81] width 46 height 22
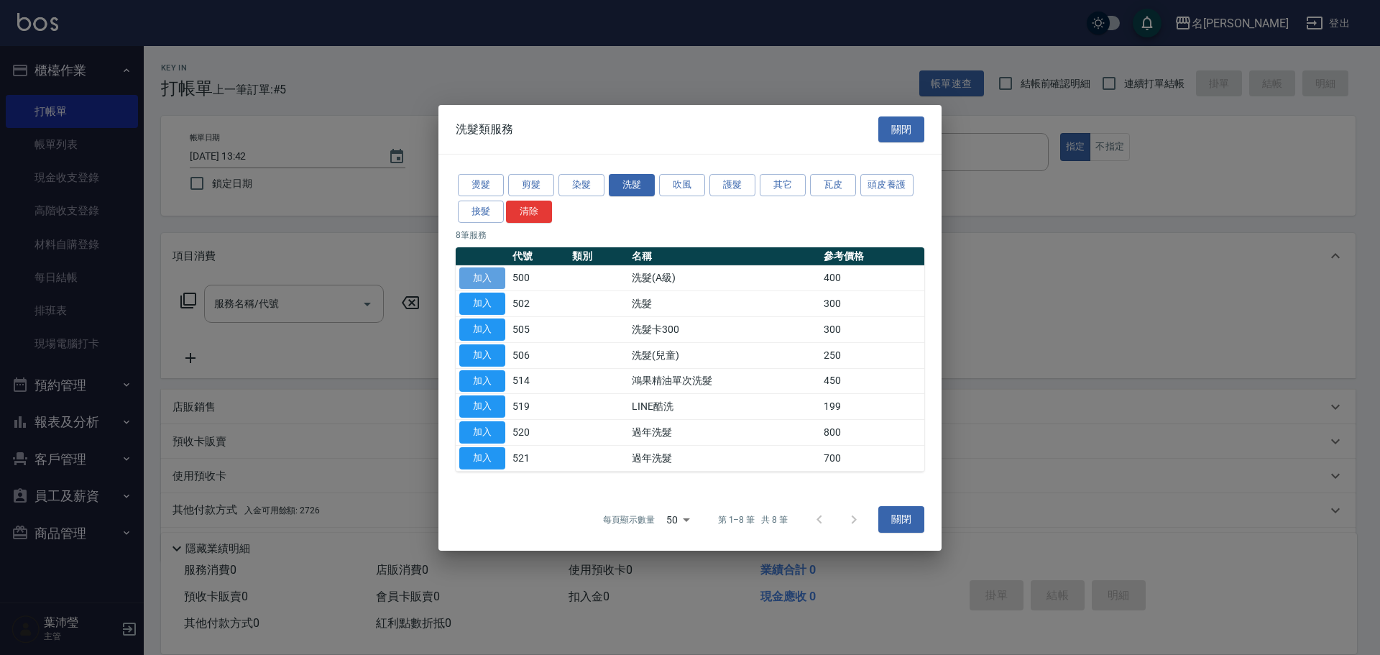
click at [487, 276] on button "加入" at bounding box center [482, 278] width 46 height 22
type input "洗髮(A級)(500)"
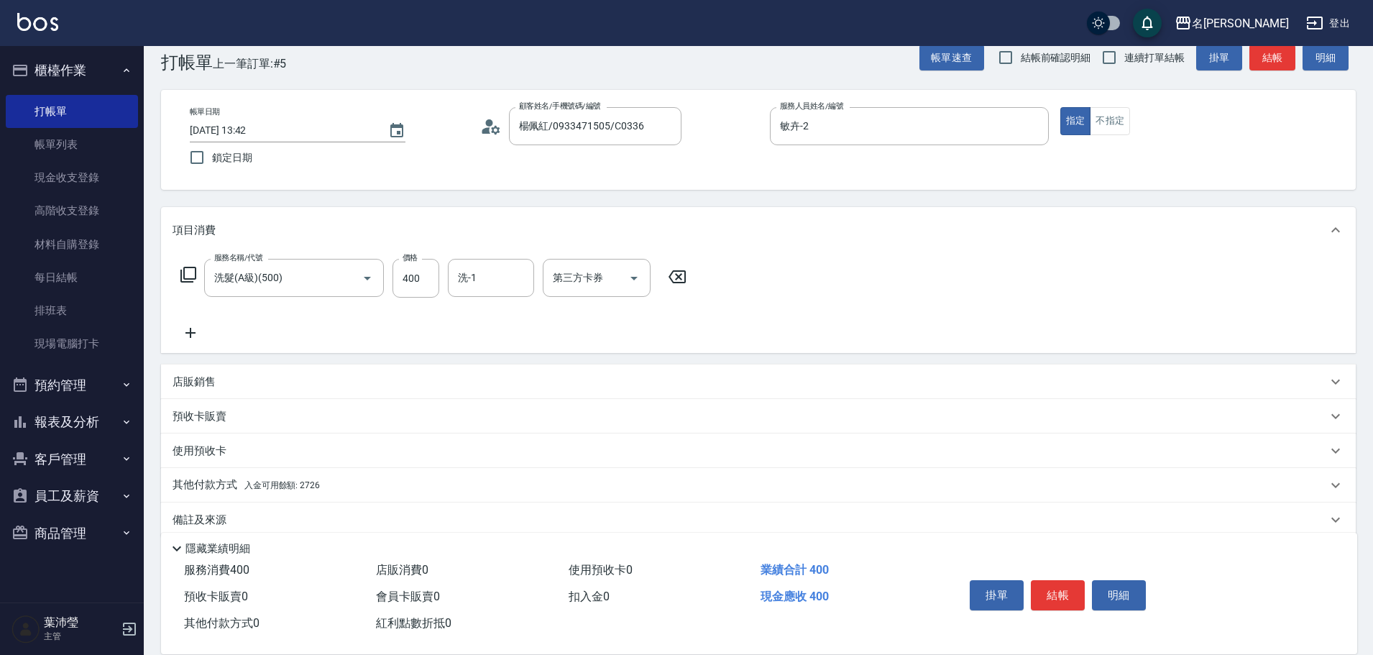
scroll to position [46, 0]
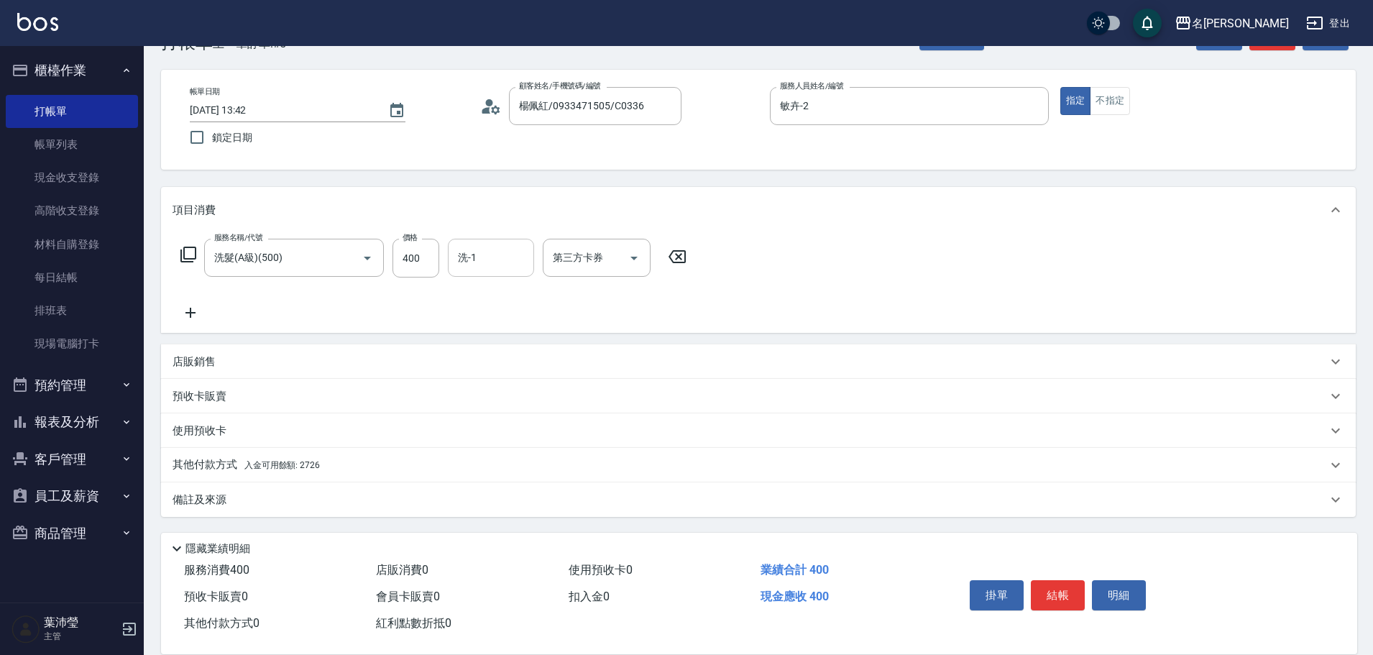
drag, startPoint x: 492, startPoint y: 261, endPoint x: 504, endPoint y: 265, distance: 12.3
click at [496, 261] on input "洗-1" at bounding box center [490, 257] width 73 height 25
type input "語爭-20"
click at [809, 292] on div "服務名稱/代號 洗髮(A級)(500) 服務名稱/代號 價格 400 價格 洗-1 語爭-20 洗-1 第三方卡券 第三方卡券" at bounding box center [758, 283] width 1194 height 100
click at [364, 468] on div "其他付款方式 入金可用餘額: 2726" at bounding box center [749, 465] width 1154 height 16
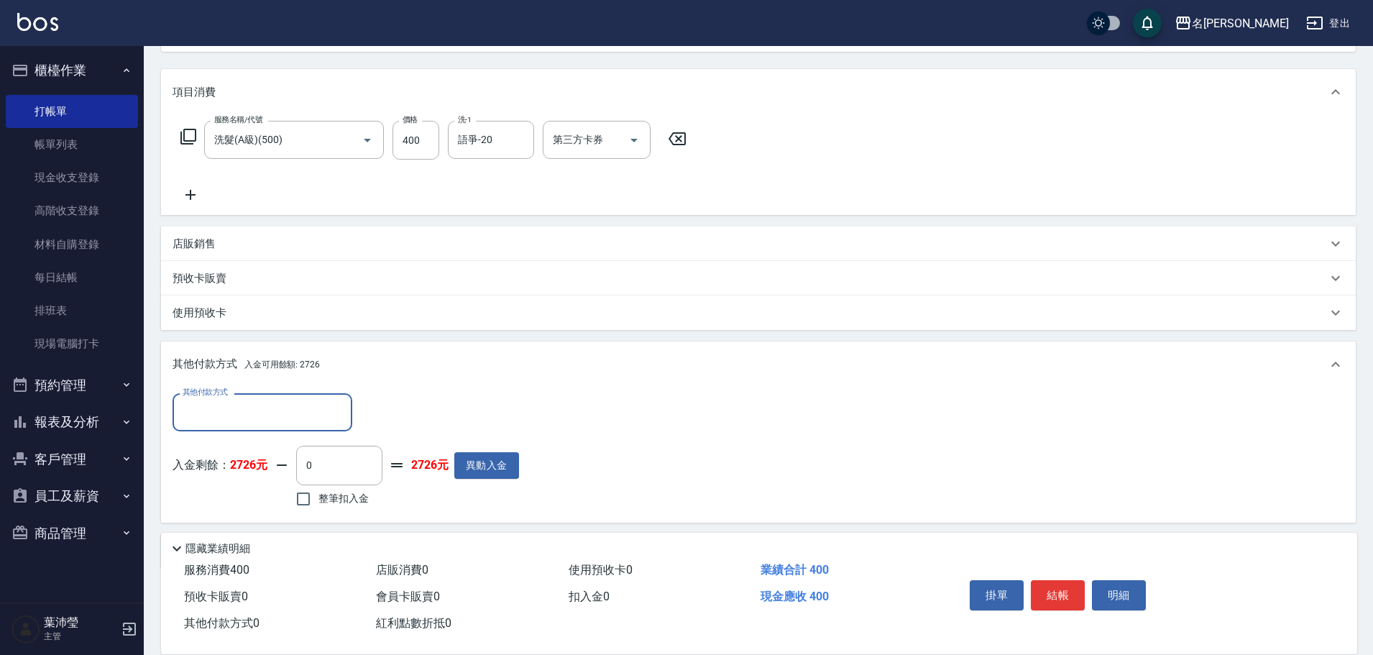
scroll to position [216, 0]
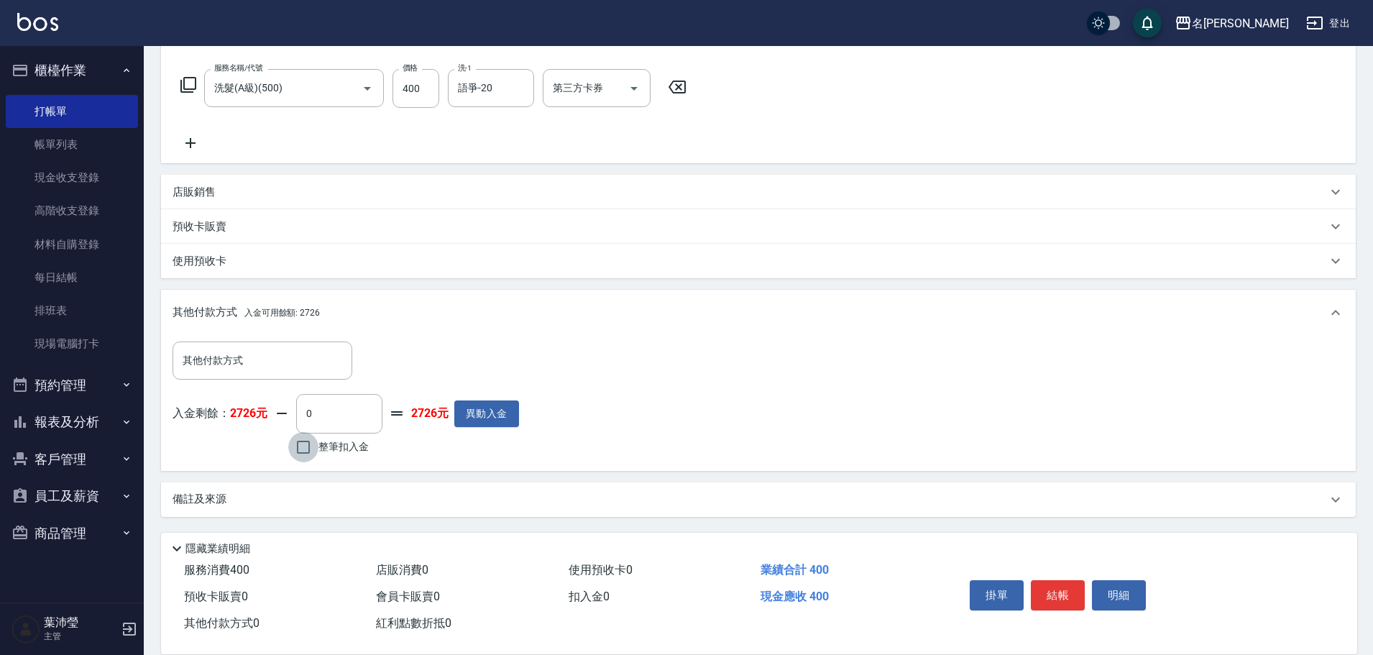
click at [304, 451] on input "整筆扣入金" at bounding box center [303, 447] width 30 height 30
checkbox input "true"
type input "400"
click at [1117, 589] on button "明細" at bounding box center [1119, 595] width 54 height 30
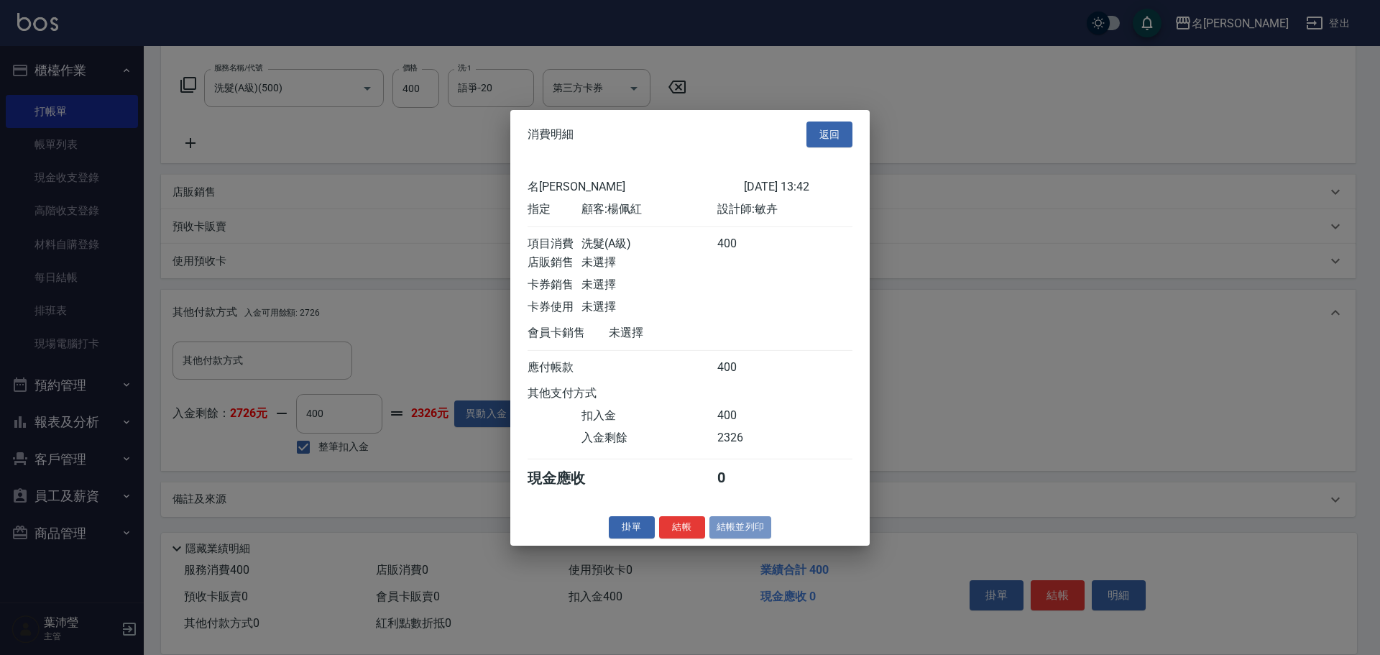
click at [754, 536] on button "結帳並列印" at bounding box center [740, 527] width 63 height 22
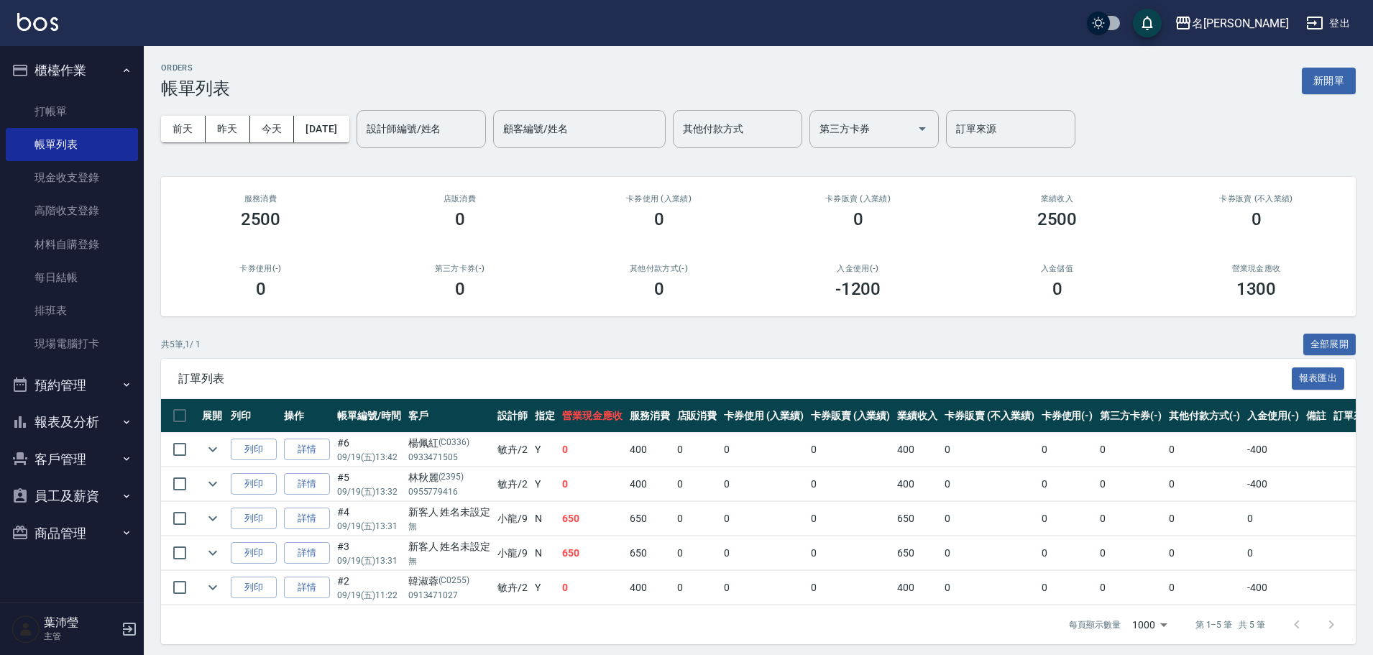
click at [1080, 644] on div "每頁顯示數量 1000 1000 第 1–5 筆 共 5 筆" at bounding box center [1200, 624] width 298 height 39
click at [99, 108] on link "打帳單" at bounding box center [72, 111] width 132 height 33
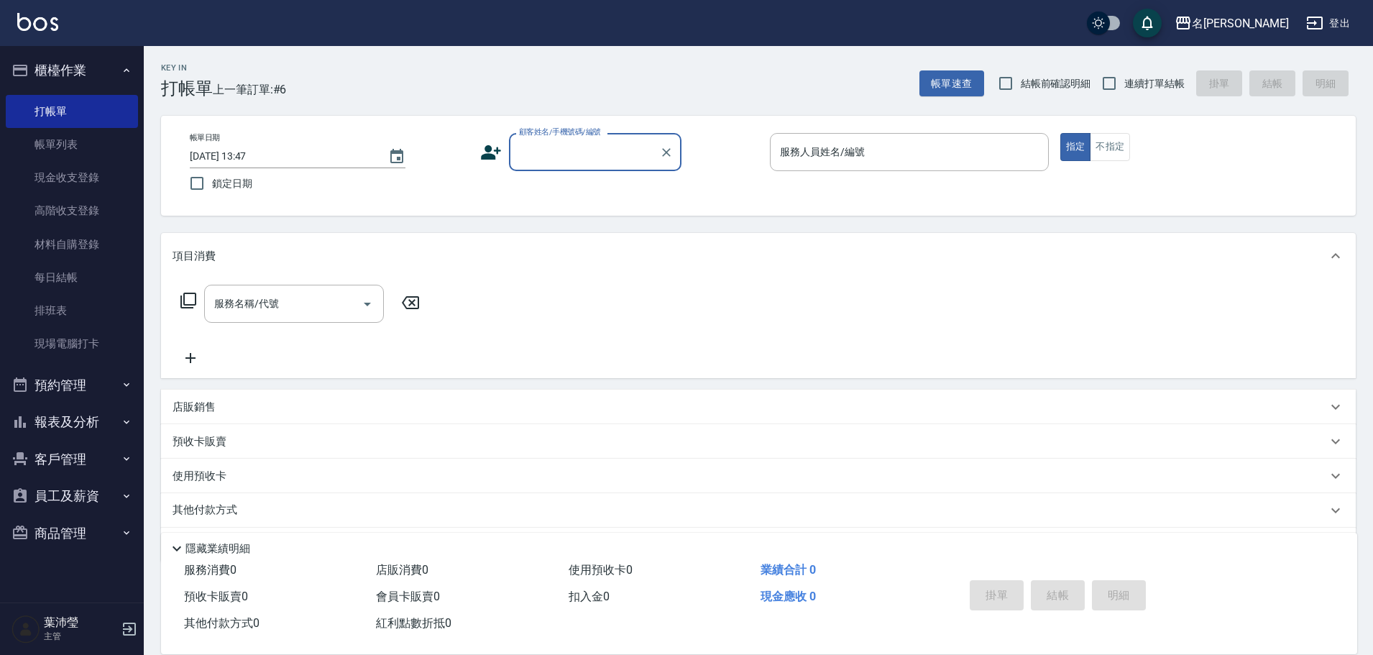
click at [581, 155] on input "顧客姓名/手機號碼/編號" at bounding box center [584, 151] width 138 height 25
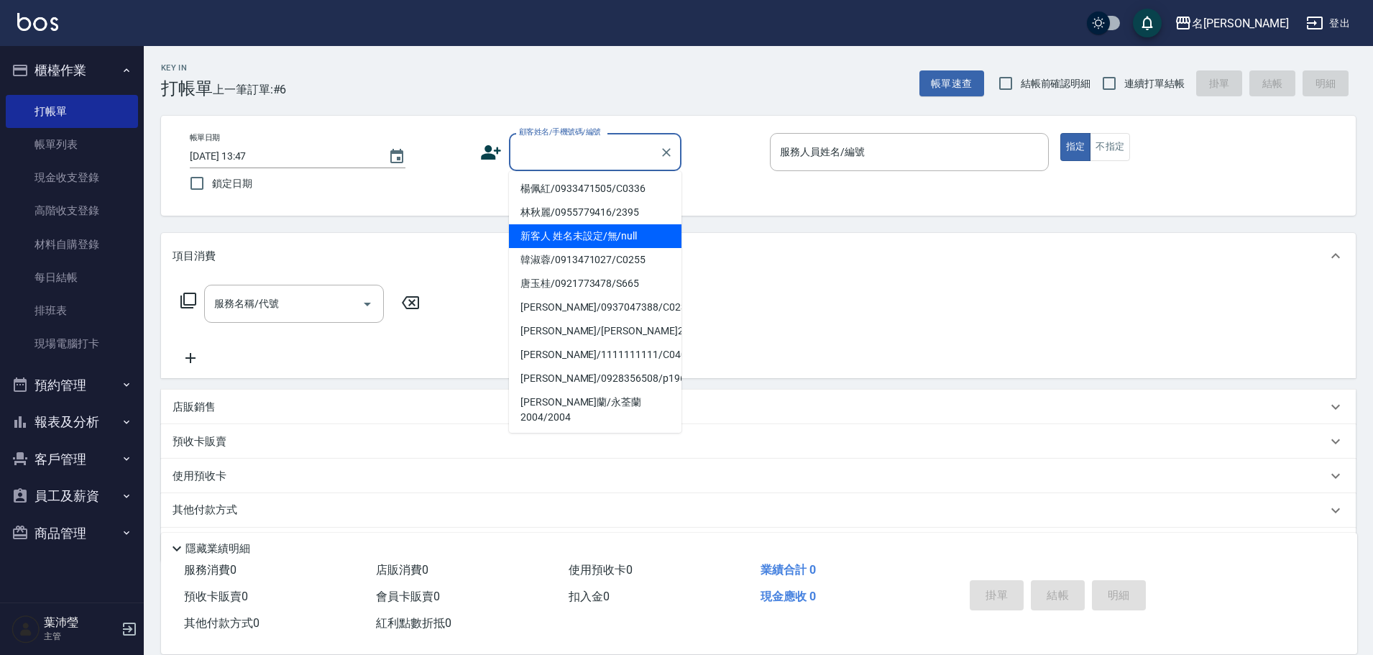
drag, startPoint x: 605, startPoint y: 231, endPoint x: 781, endPoint y: 198, distance: 179.3
click at [605, 233] on li "新客人 姓名未設定/無/null" at bounding box center [595, 236] width 172 height 24
type input "新客人 姓名未設定/無/null"
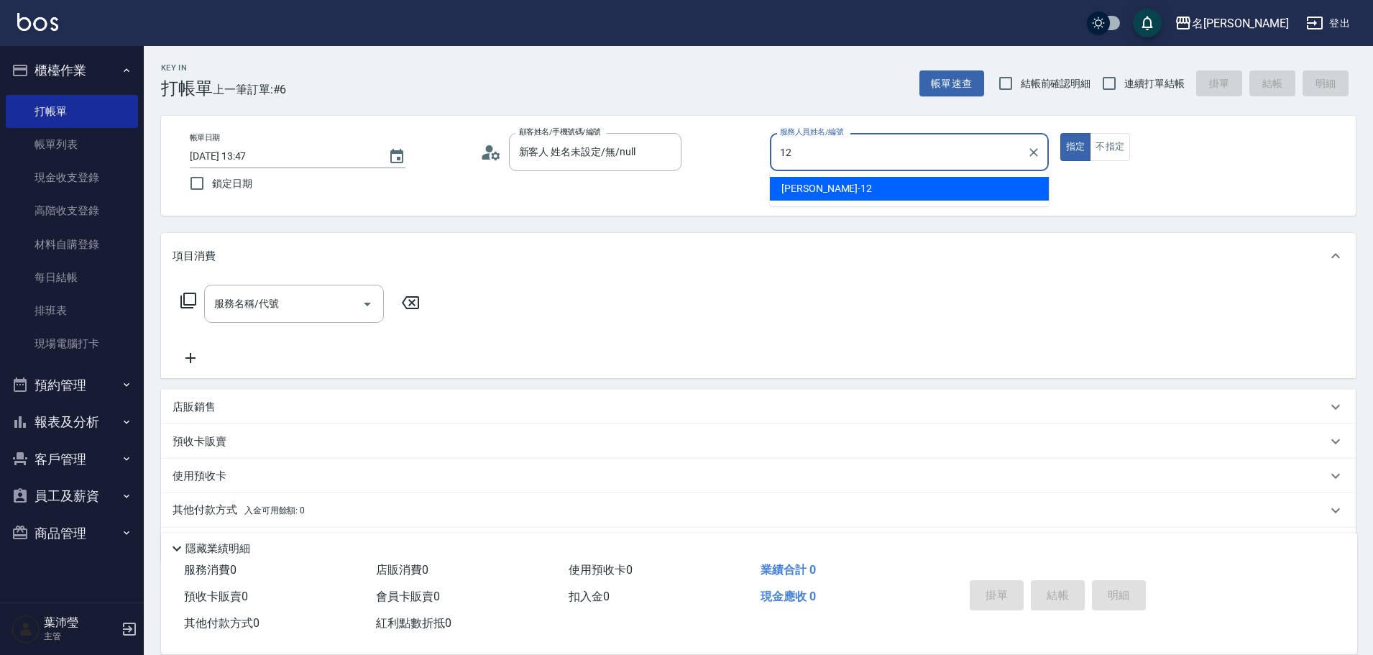
drag, startPoint x: 808, startPoint y: 179, endPoint x: 1067, endPoint y: 150, distance: 261.0
click at [810, 179] on div "[PERSON_NAME] -12" at bounding box center [909, 189] width 279 height 24
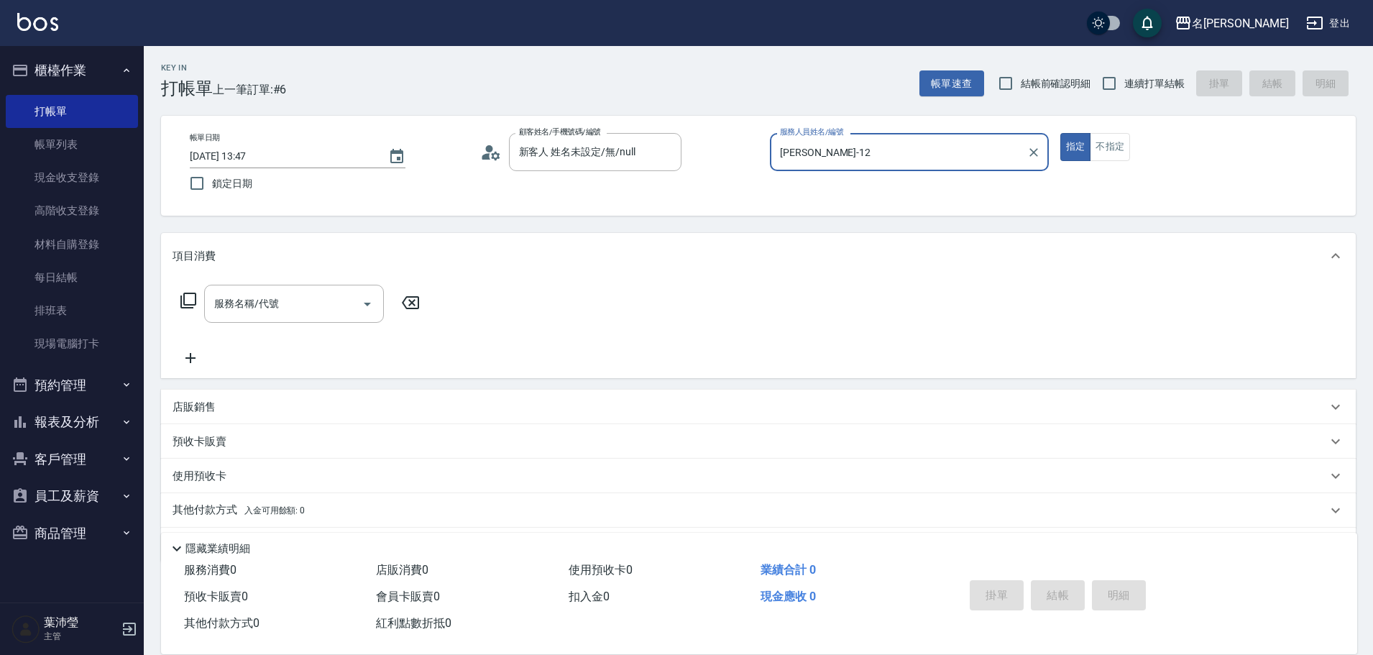
type input "[PERSON_NAME]-12"
click at [187, 305] on icon at bounding box center [188, 300] width 16 height 16
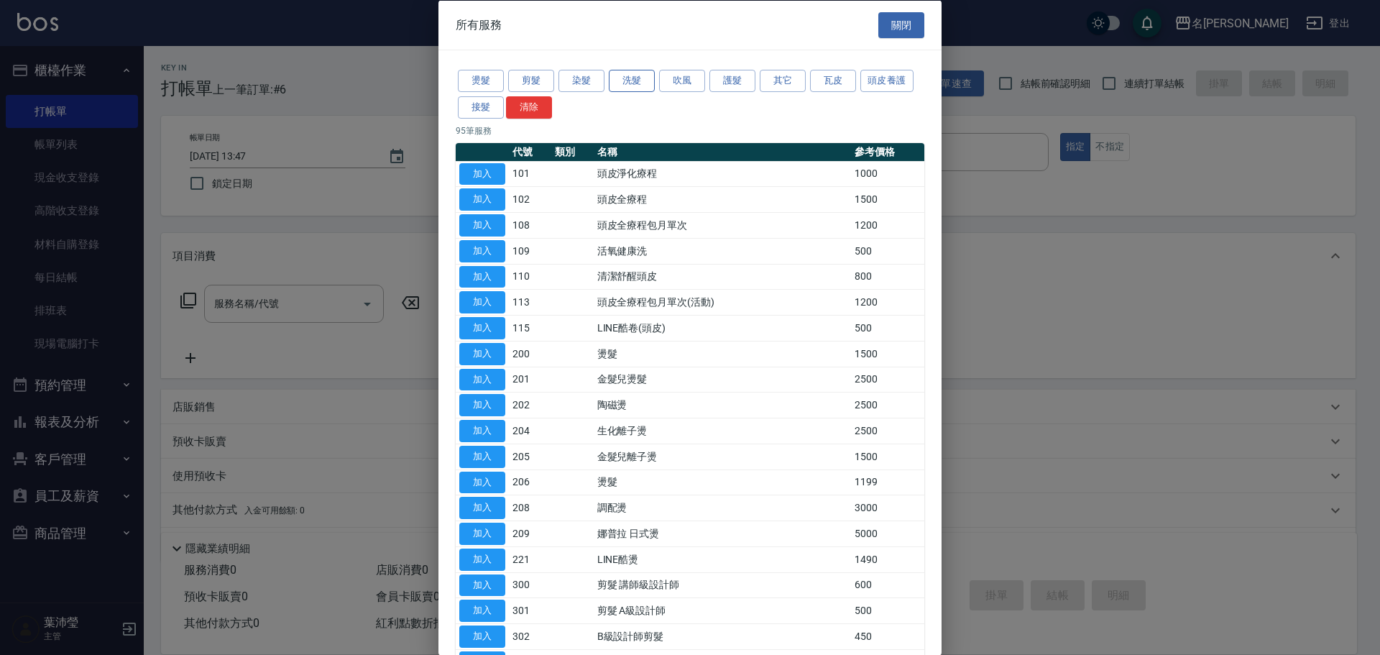
click at [632, 78] on button "洗髮" at bounding box center [632, 81] width 46 height 22
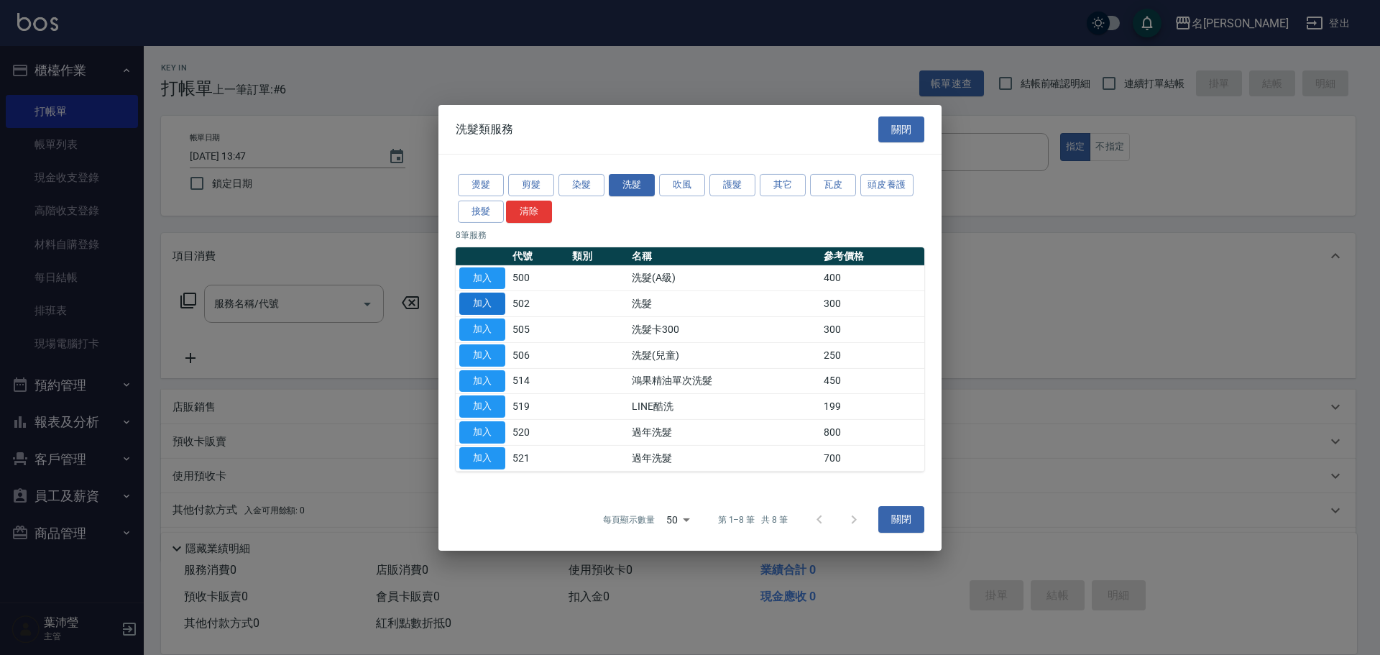
click at [480, 304] on button "加入" at bounding box center [482, 303] width 46 height 22
type input "洗髮(502)"
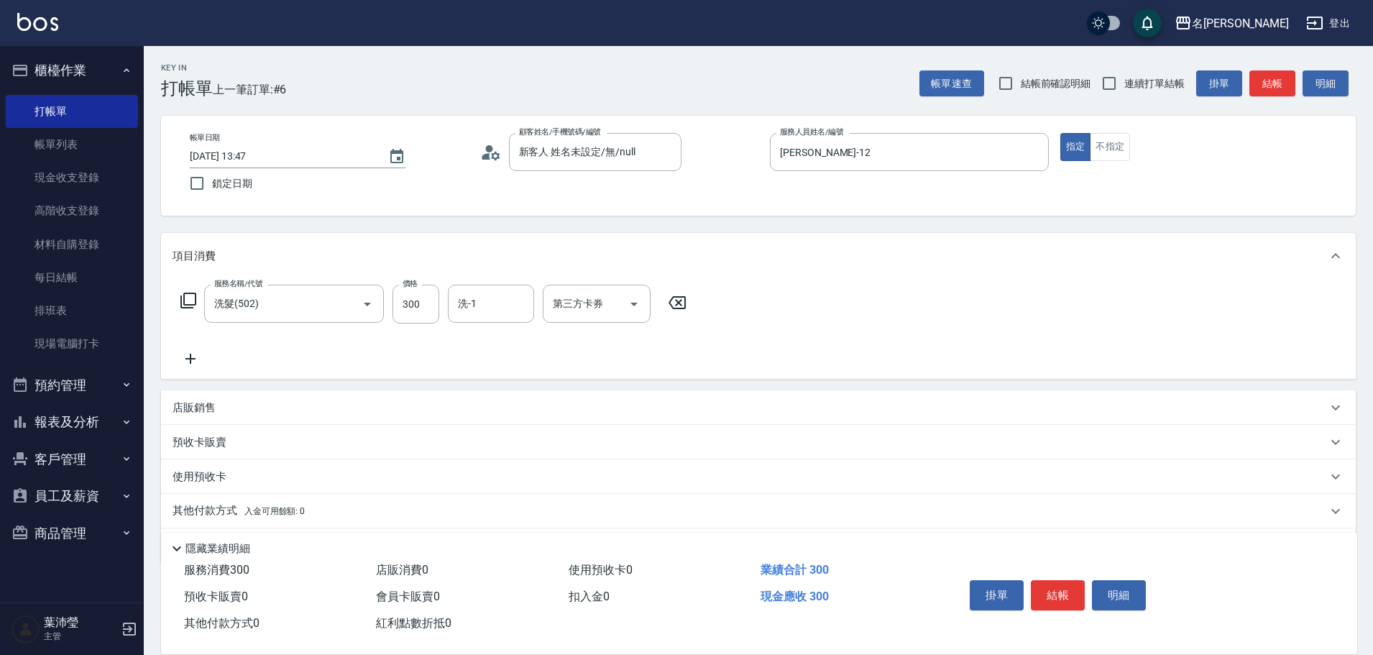
click at [184, 304] on icon at bounding box center [188, 300] width 16 height 16
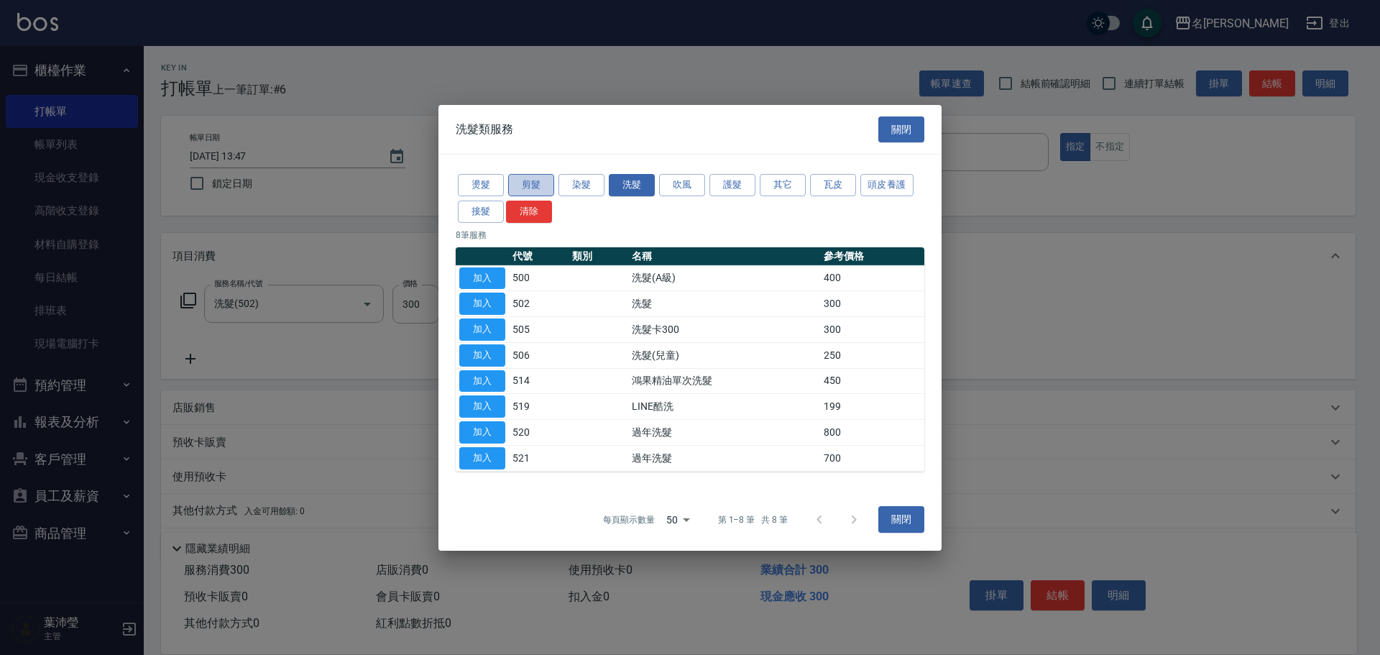
click at [527, 185] on button "剪髮" at bounding box center [531, 185] width 46 height 22
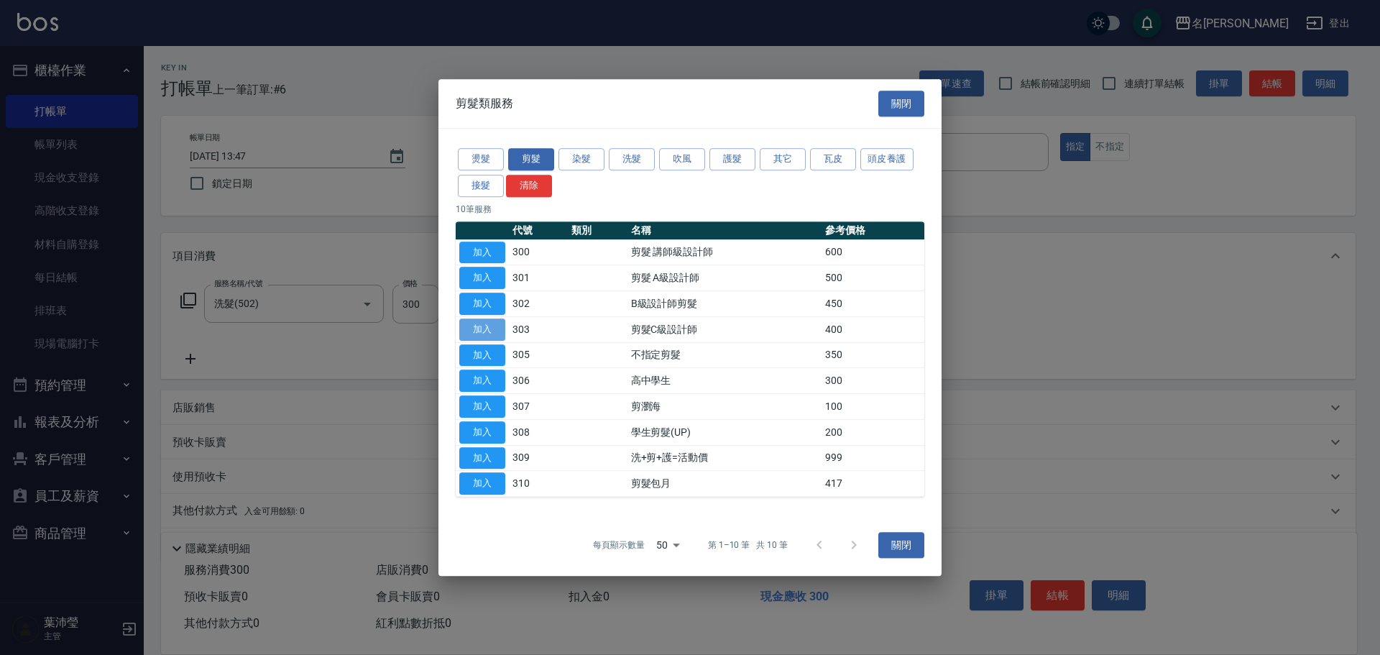
click at [497, 322] on button "加入" at bounding box center [482, 329] width 46 height 22
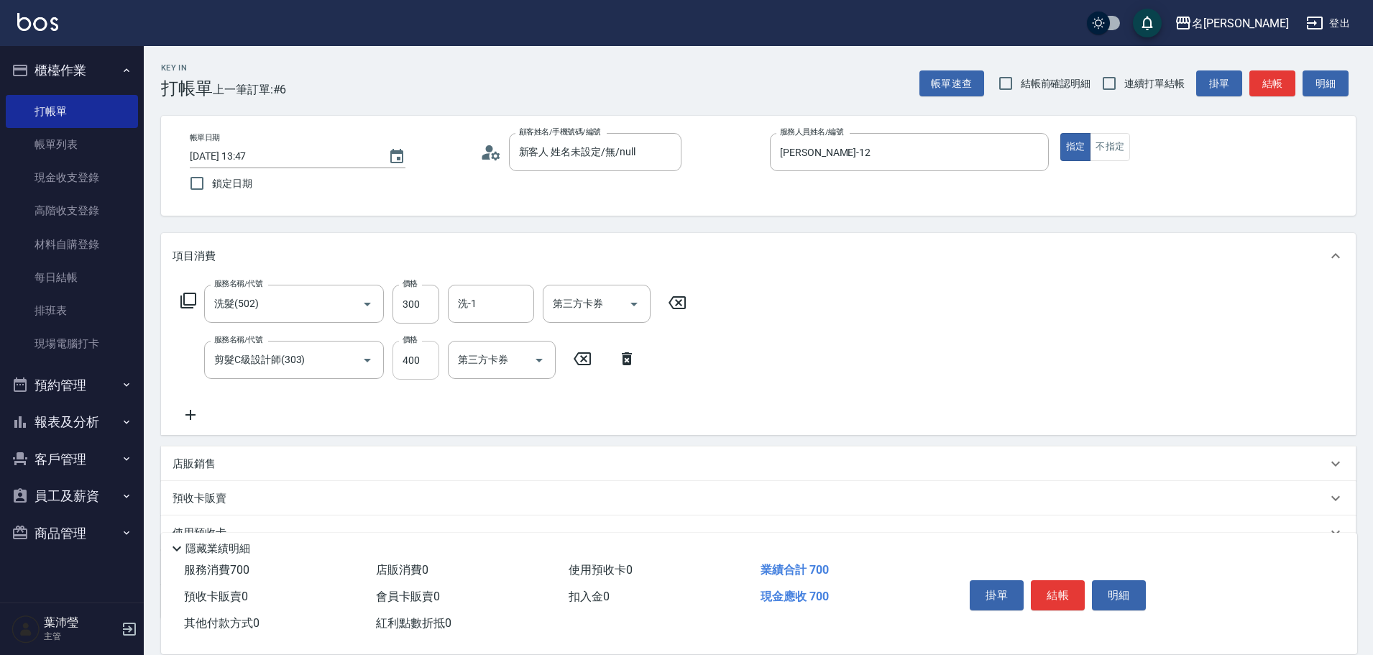
click at [414, 354] on input "400" at bounding box center [415, 360] width 47 height 39
type input "200"
click at [1059, 580] on button "結帳" at bounding box center [1058, 595] width 54 height 30
